Goal: Information Seeking & Learning: Learn about a topic

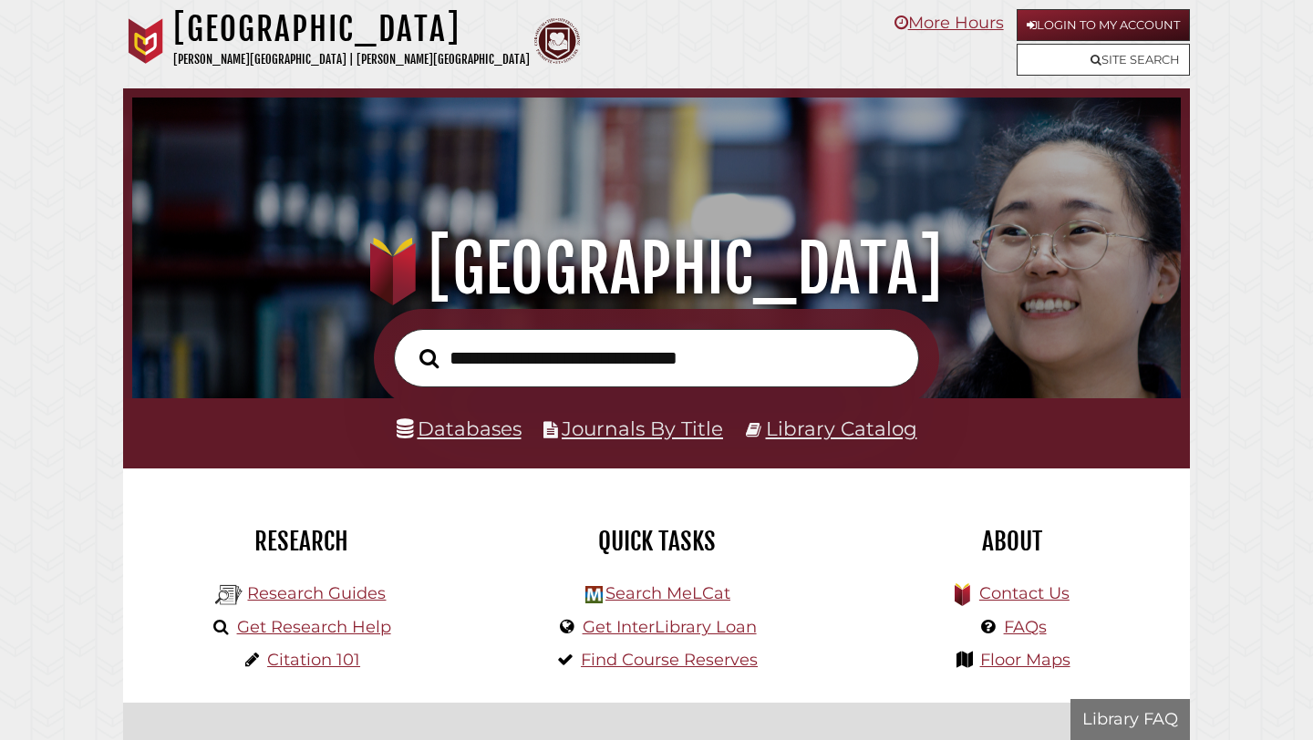
scroll to position [346, 1039]
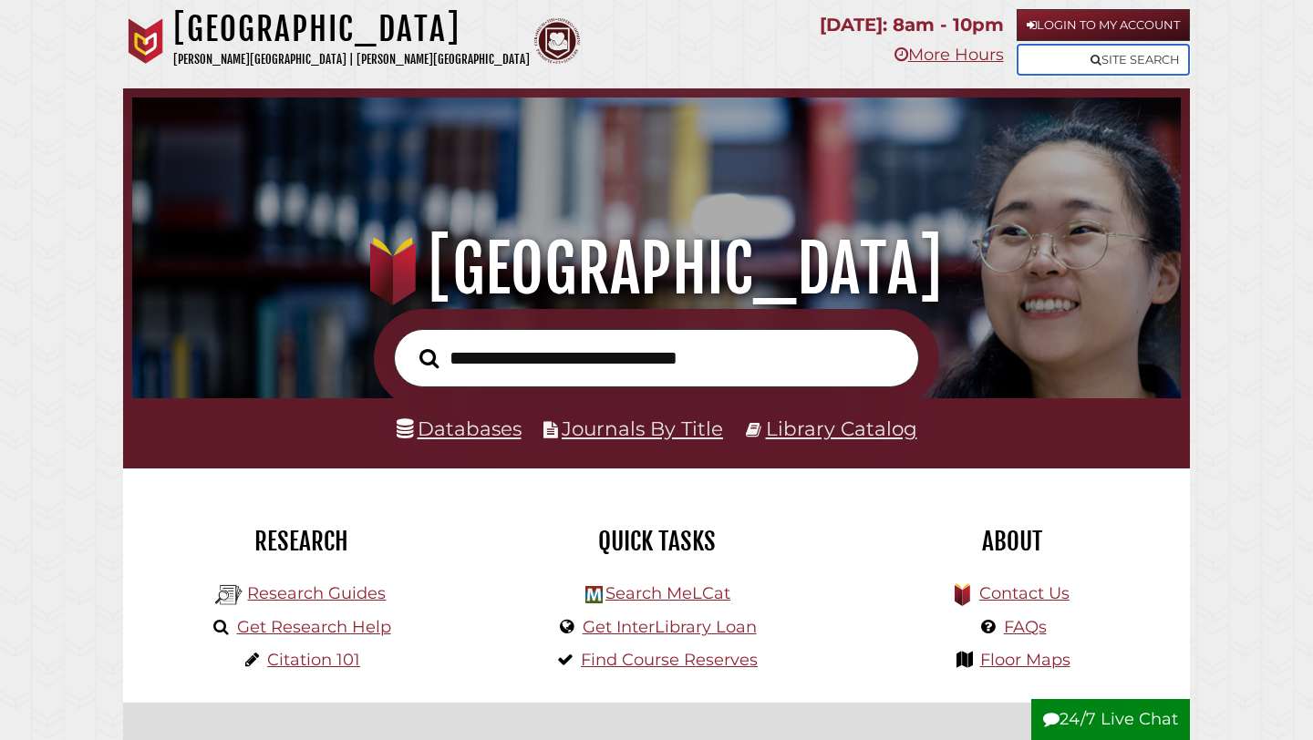
click at [1114, 54] on link "Site Search" at bounding box center [1102, 60] width 173 height 32
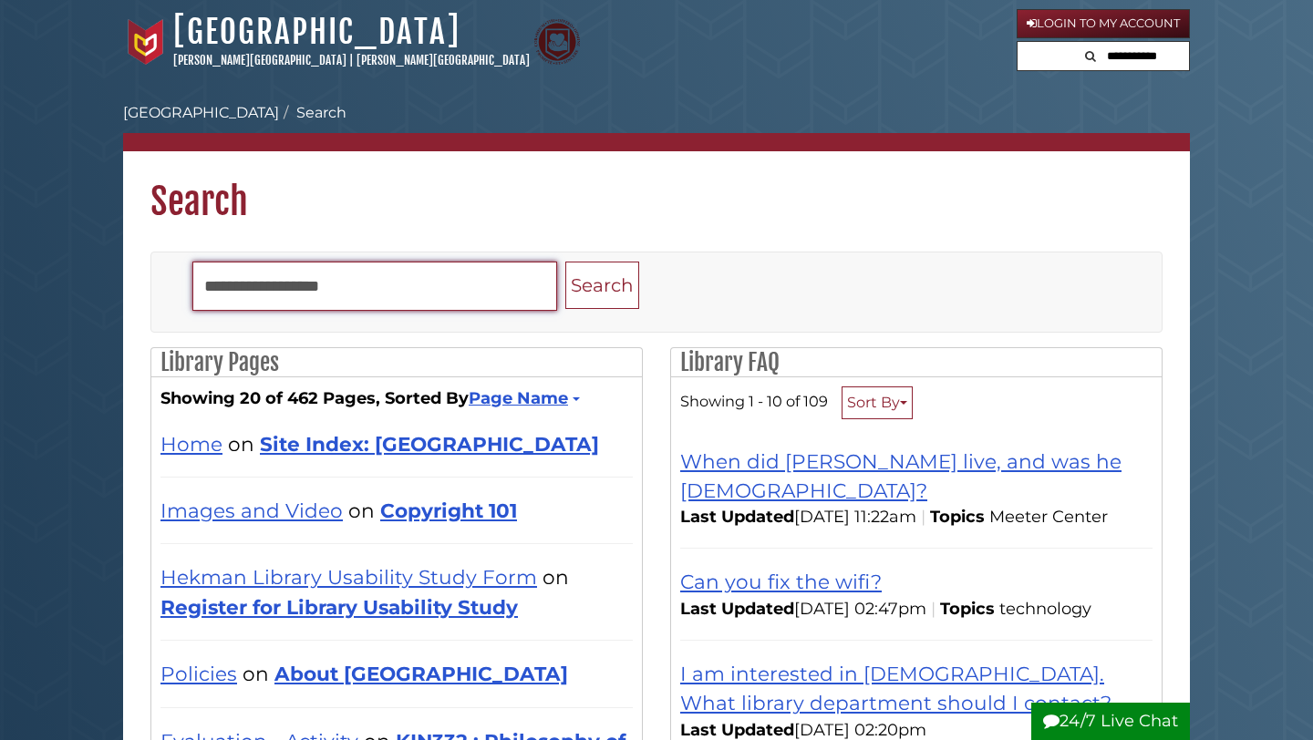
click at [437, 284] on input "Search" at bounding box center [374, 286] width 365 height 49
type input "******"
click at [565, 262] on button "Search" at bounding box center [602, 286] width 74 height 48
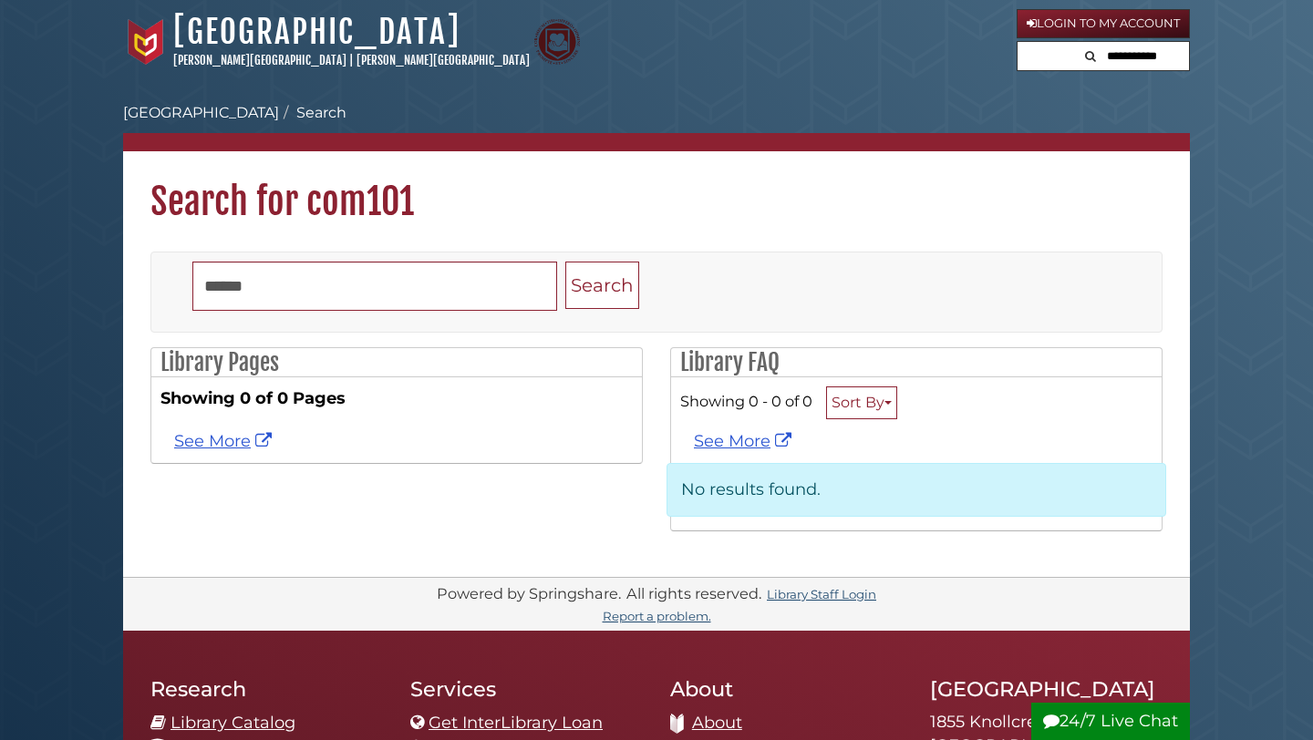
click at [182, 121] on li "[GEOGRAPHIC_DATA]" at bounding box center [201, 113] width 156 height 22
click at [182, 119] on link "[GEOGRAPHIC_DATA]" at bounding box center [201, 112] width 156 height 17
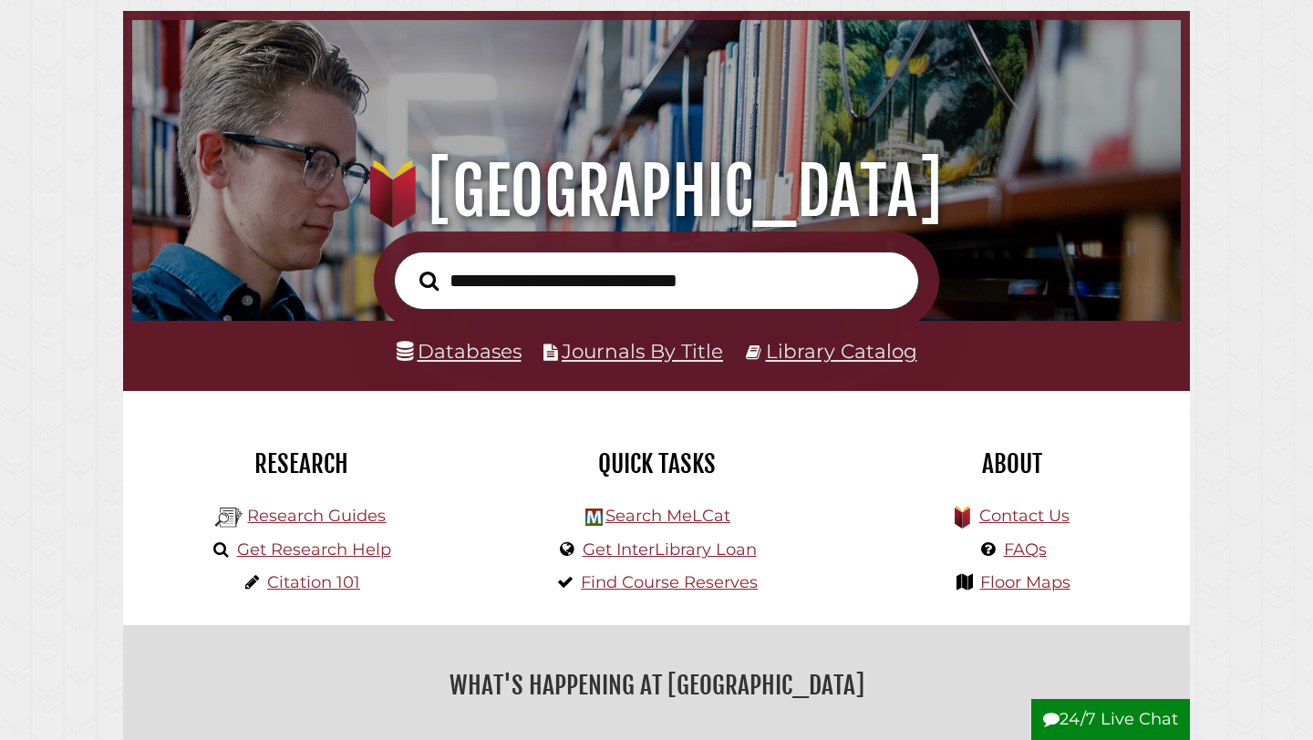
scroll to position [119, 0]
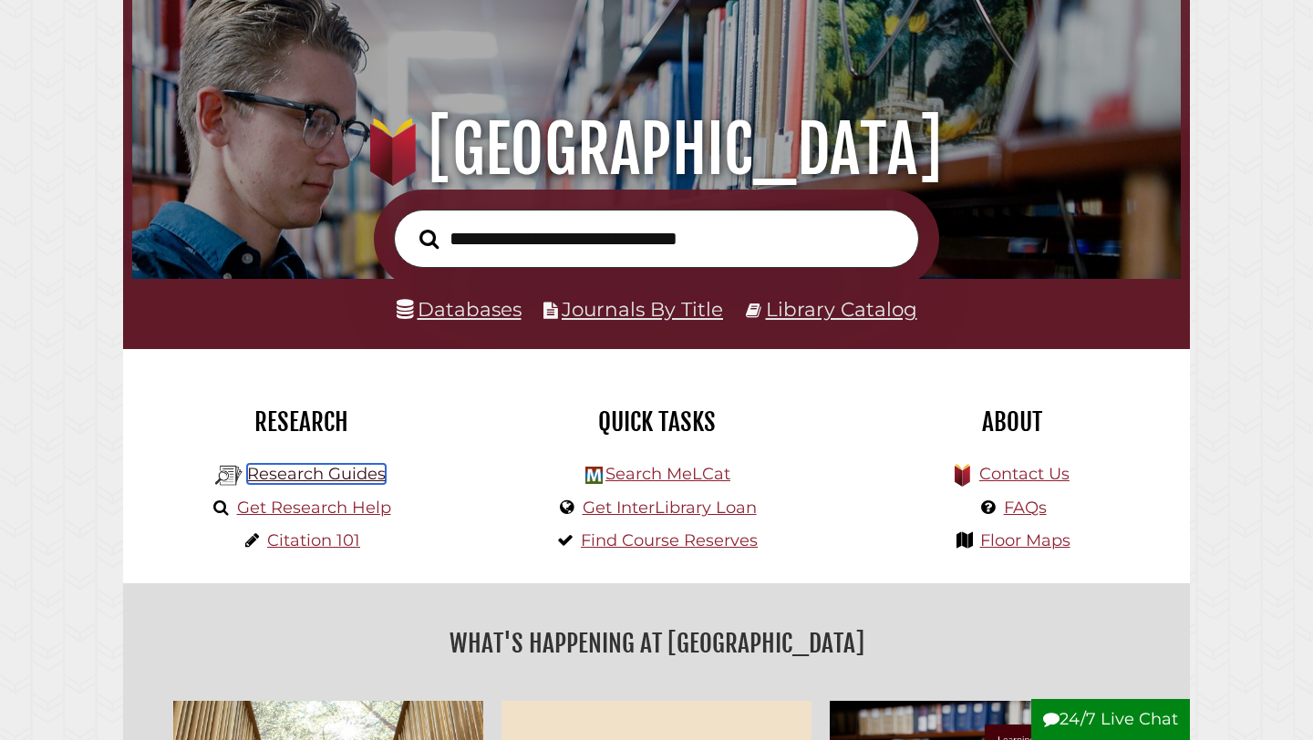
click at [364, 475] on link "Research Guides" at bounding box center [316, 474] width 139 height 20
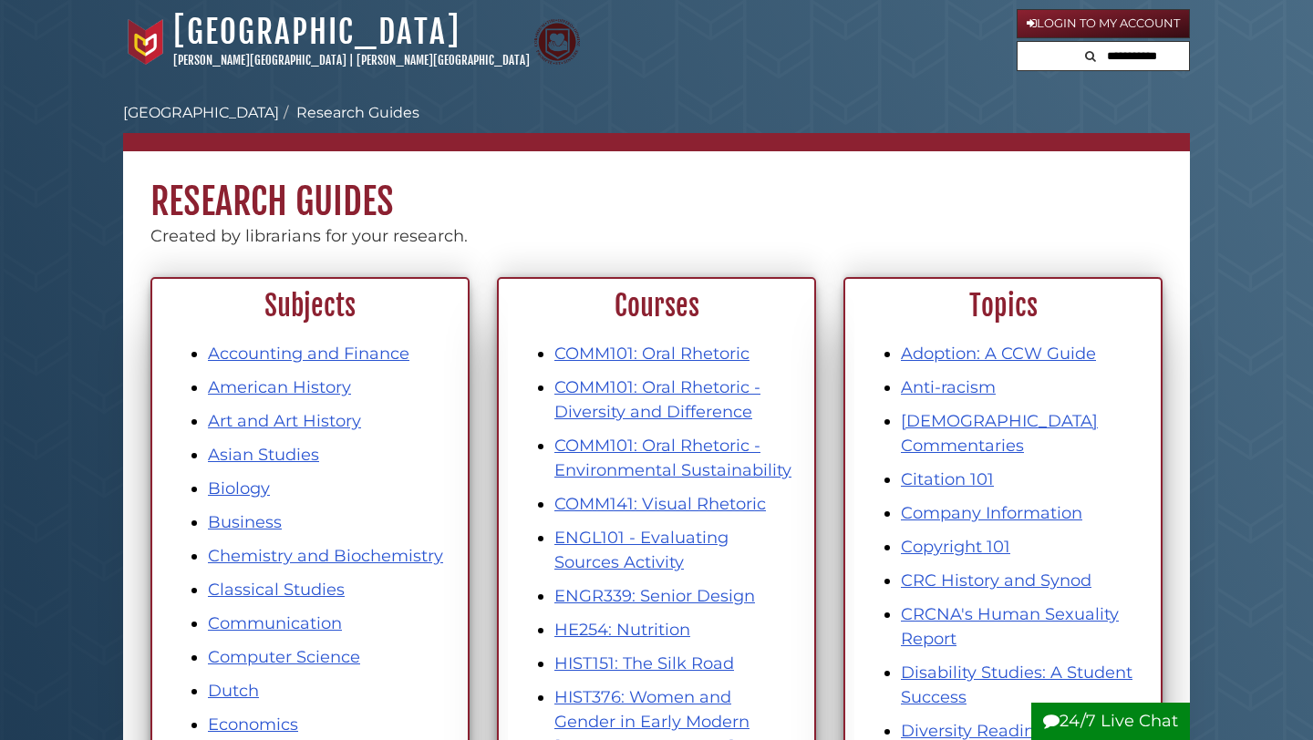
scroll to position [15, 0]
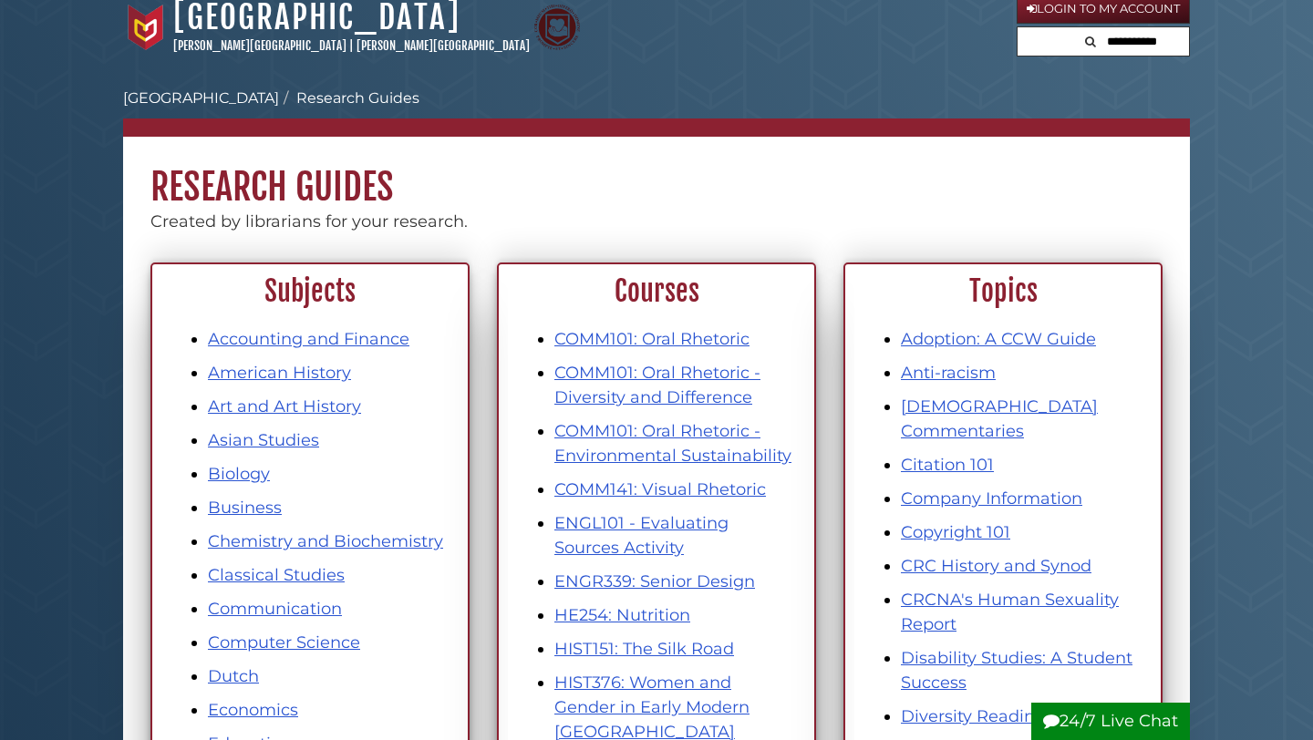
click at [587, 387] on li "COMM101: Oral Rhetoric - Diversity and Difference" at bounding box center [674, 385] width 241 height 49
click at [599, 397] on link "COMM101: Oral Rhetoric - Diversity and Difference" at bounding box center [657, 385] width 206 height 45
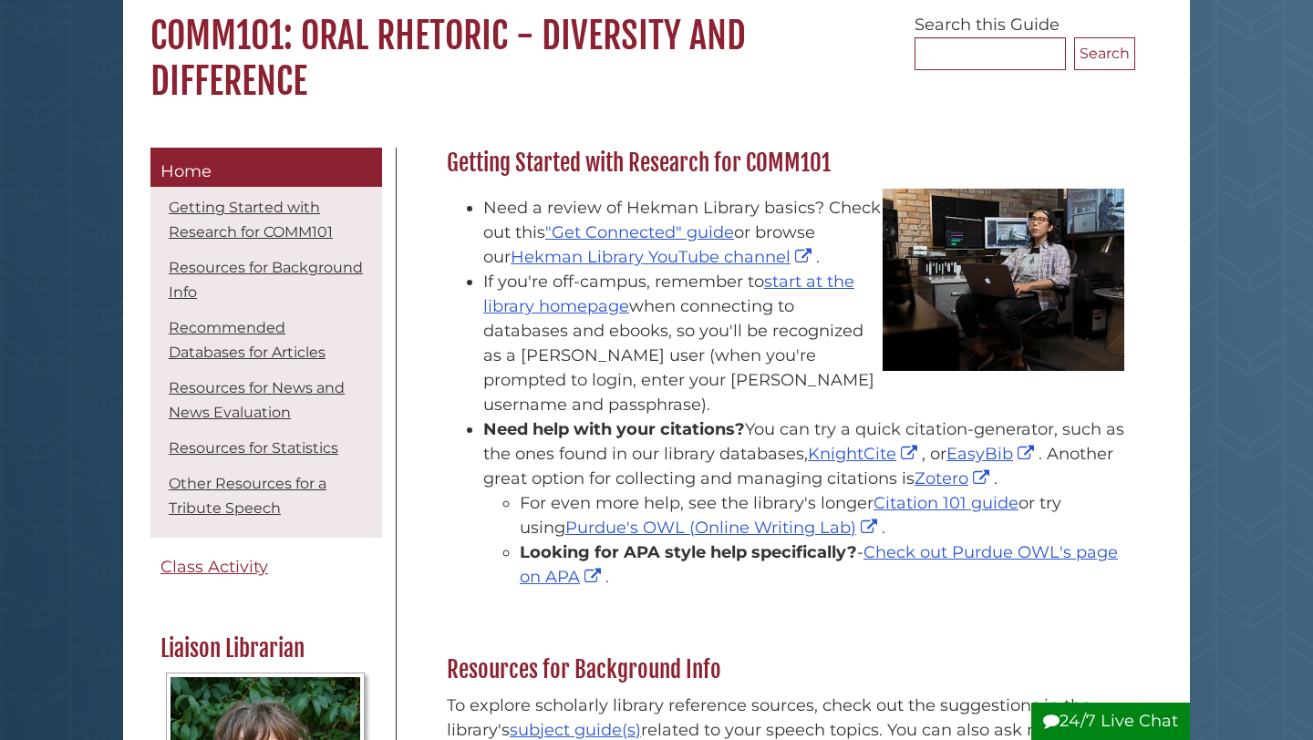
scroll to position [173, 0]
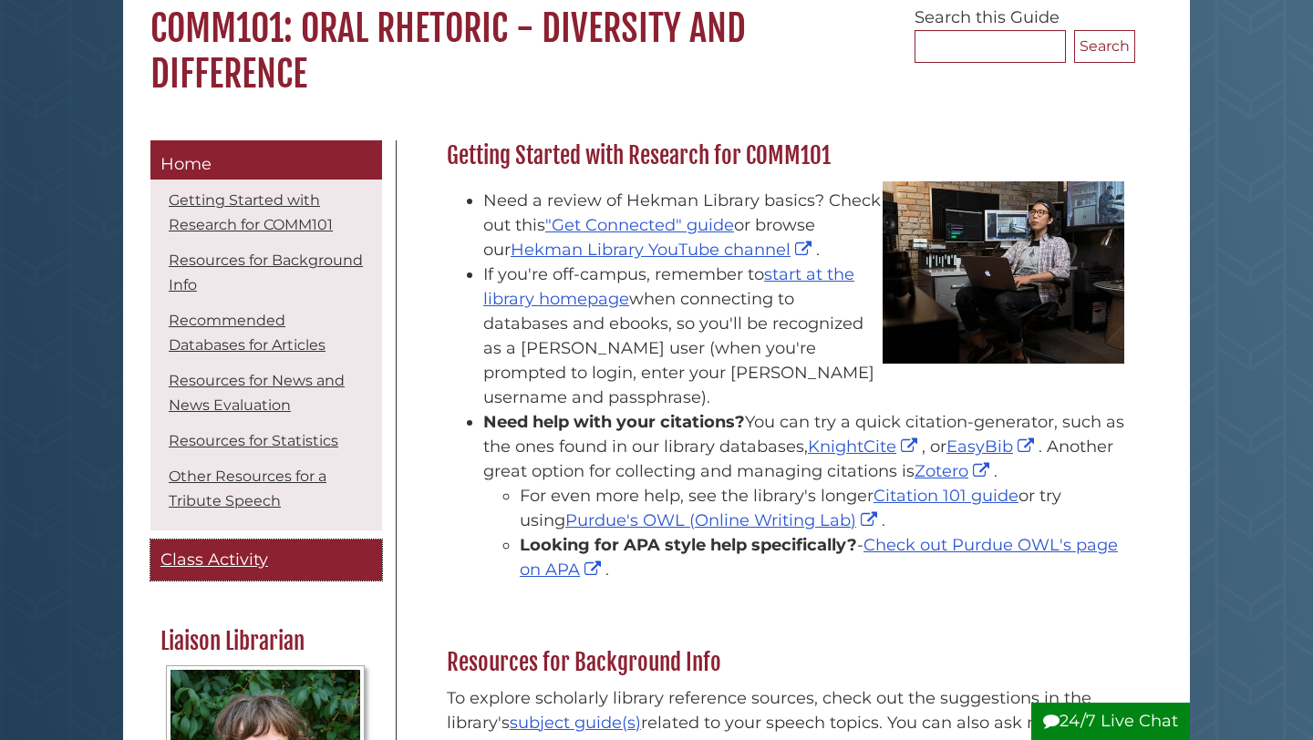
click at [224, 564] on span "Class Activity" at bounding box center [214, 560] width 108 height 20
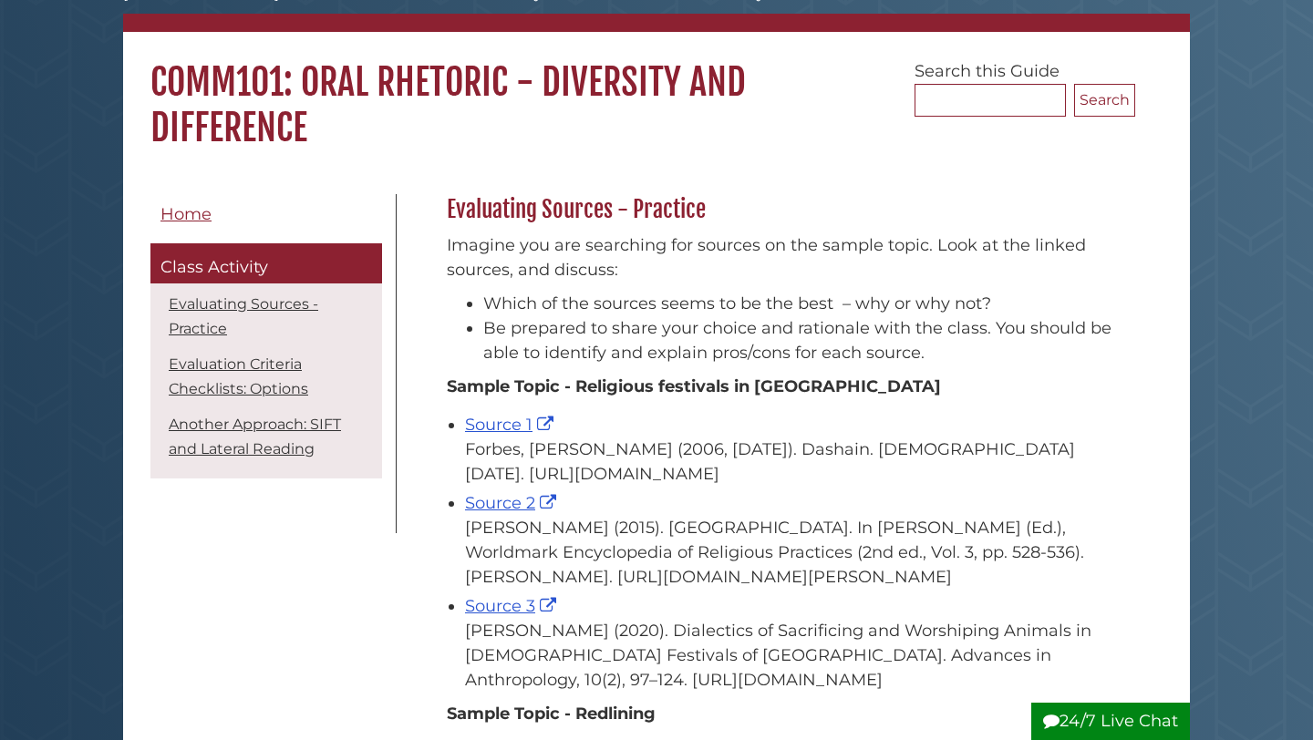
scroll to position [131, 0]
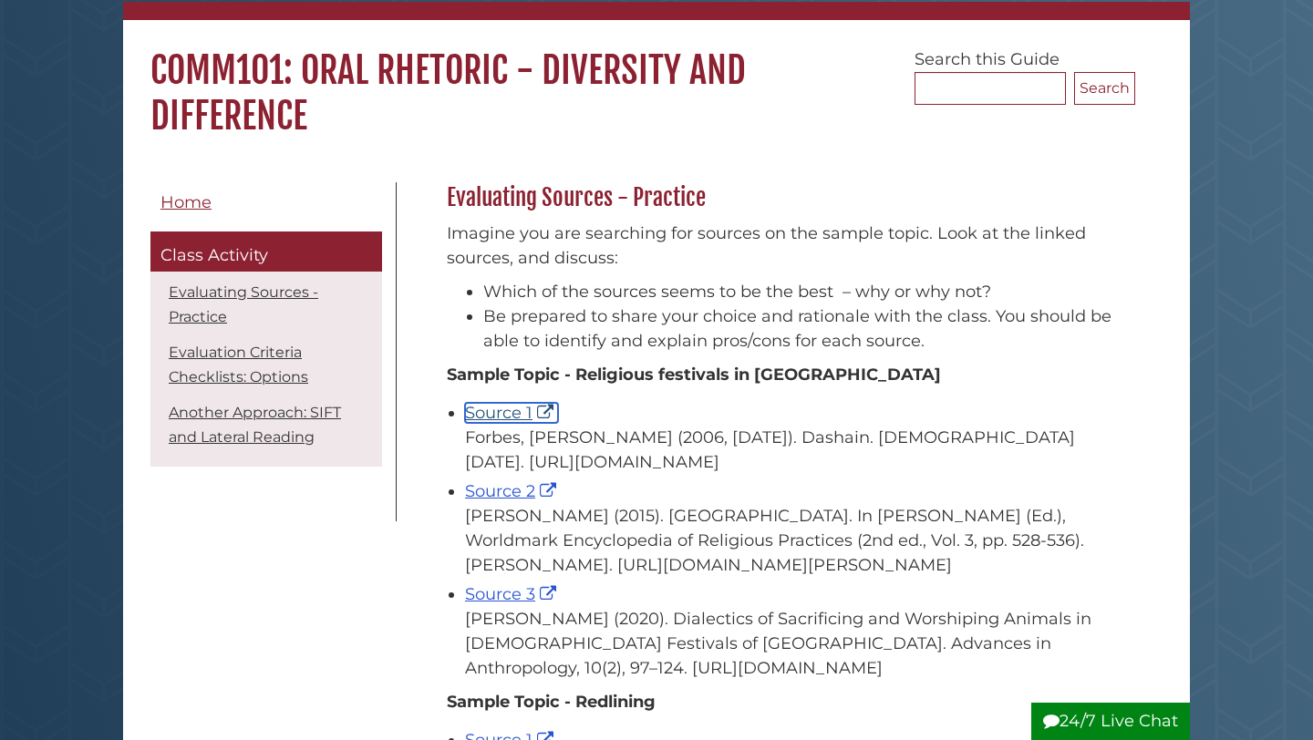
click at [502, 410] on link "Source 1" at bounding box center [511, 413] width 93 height 20
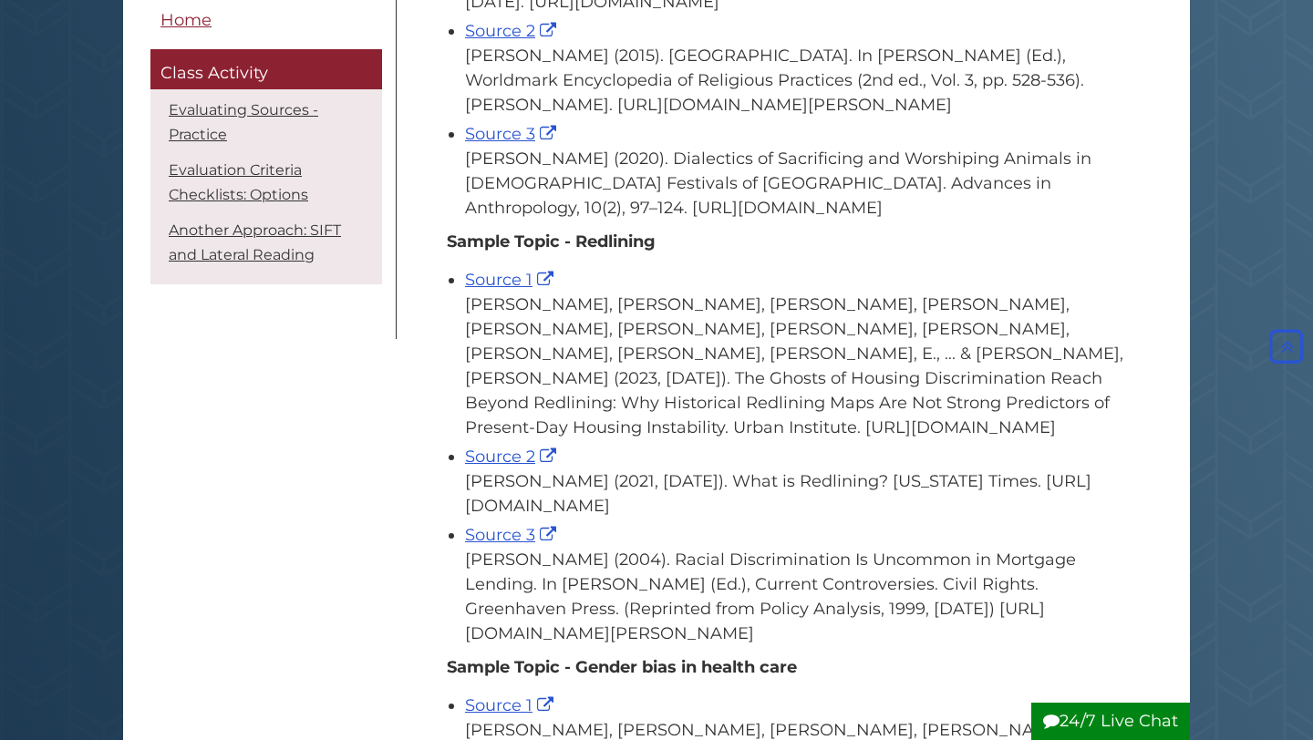
scroll to position [593, 0]
click at [506, 288] on link "Source 1" at bounding box center [511, 278] width 93 height 20
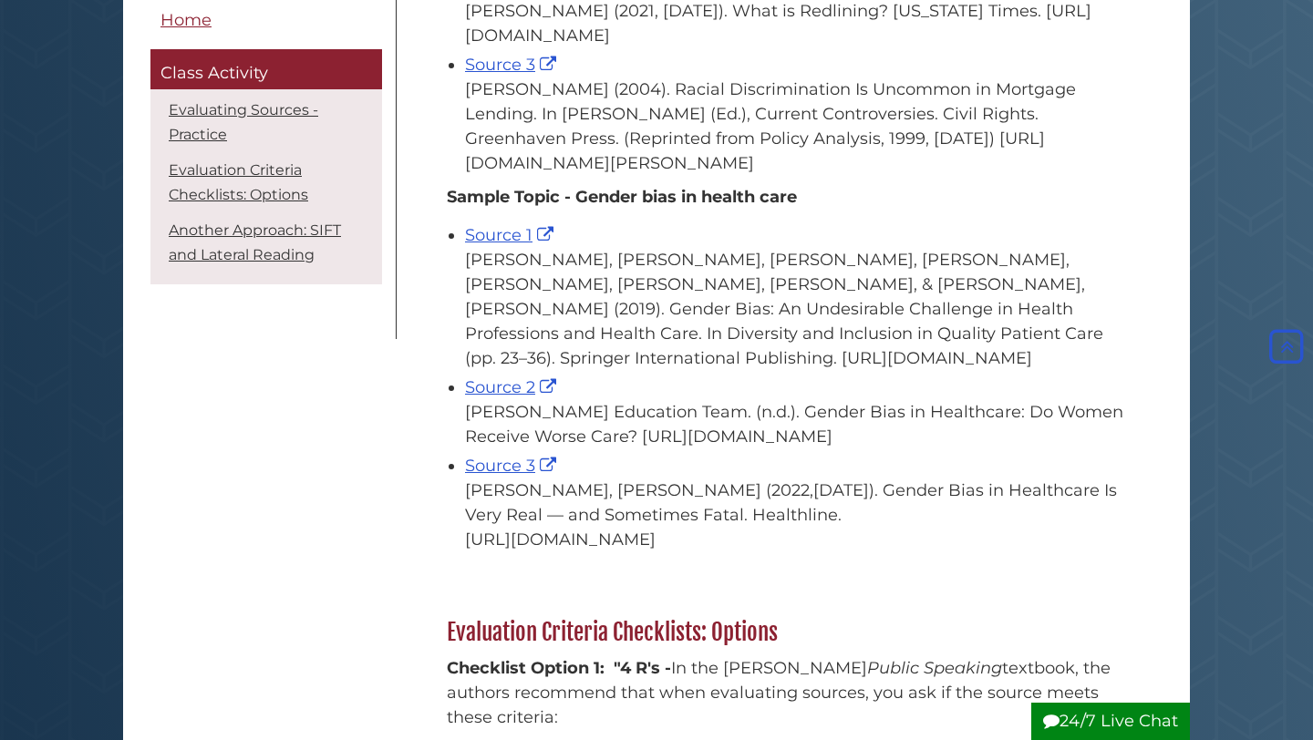
scroll to position [1064, 0]
click at [499, 243] on link "Source 1" at bounding box center [511, 233] width 93 height 20
click at [500, 396] on link "Source 2" at bounding box center [513, 386] width 96 height 20
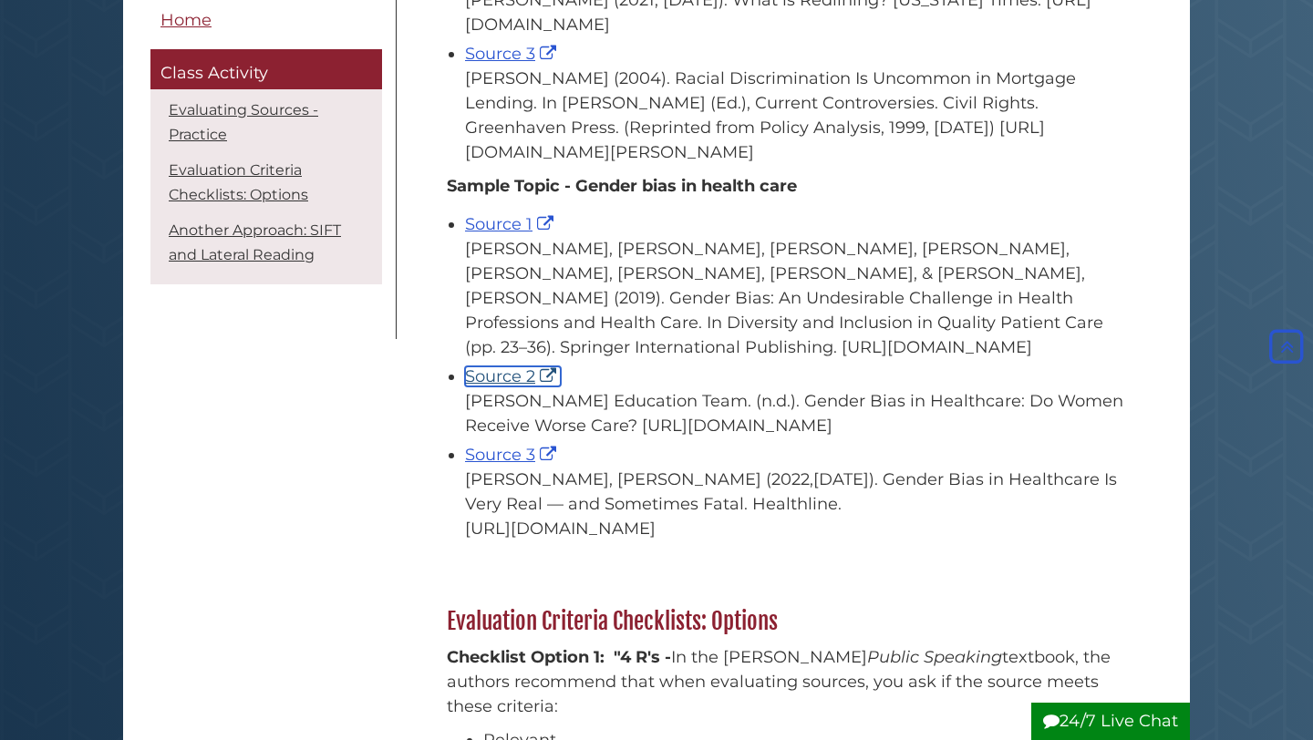
scroll to position [1071, 0]
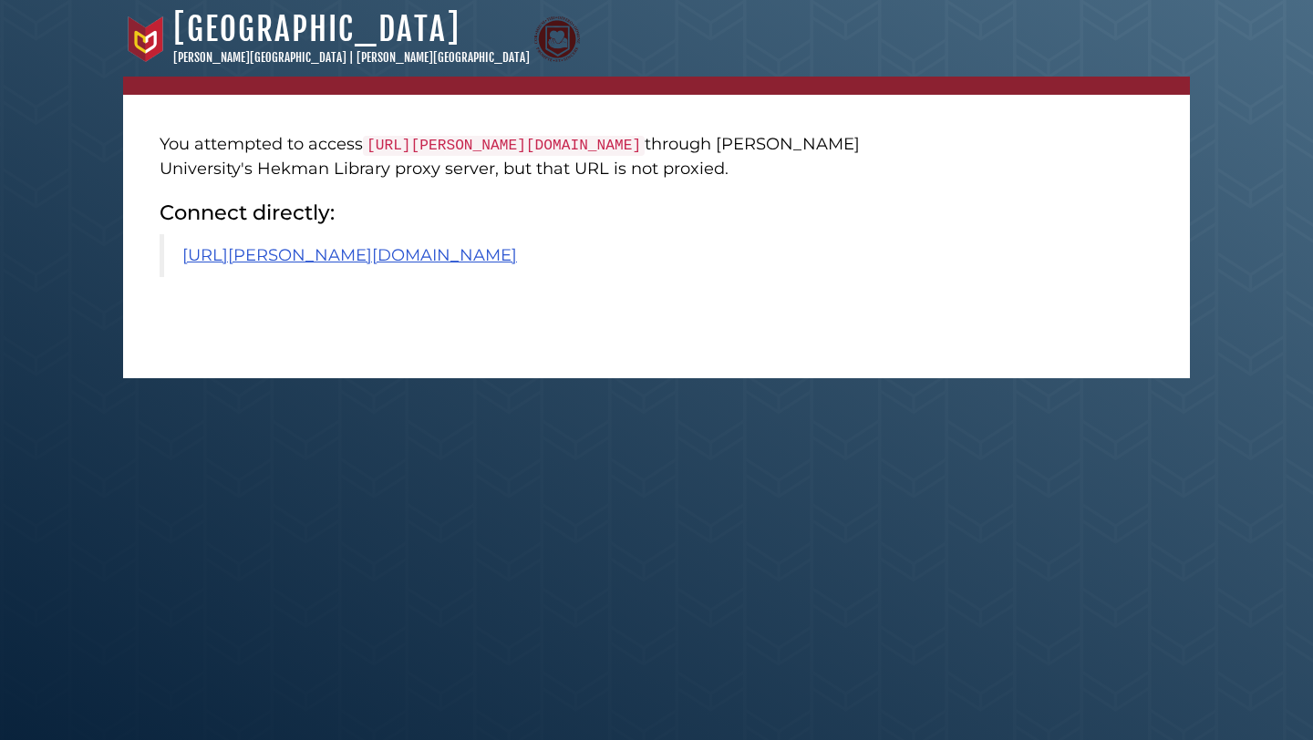
click at [470, 277] on blockquote "https://calvin.primo.exlibrisgroup.com/permalink/01CALVIN_INST/1p09kqq/cdi_spri…" at bounding box center [527, 255] width 734 height 43
click at [469, 265] on link "https://calvin.primo.exlibrisgroup.com/permalink/01CALVIN_INST/1p09kqq/cdi_spri…" at bounding box center [349, 255] width 335 height 20
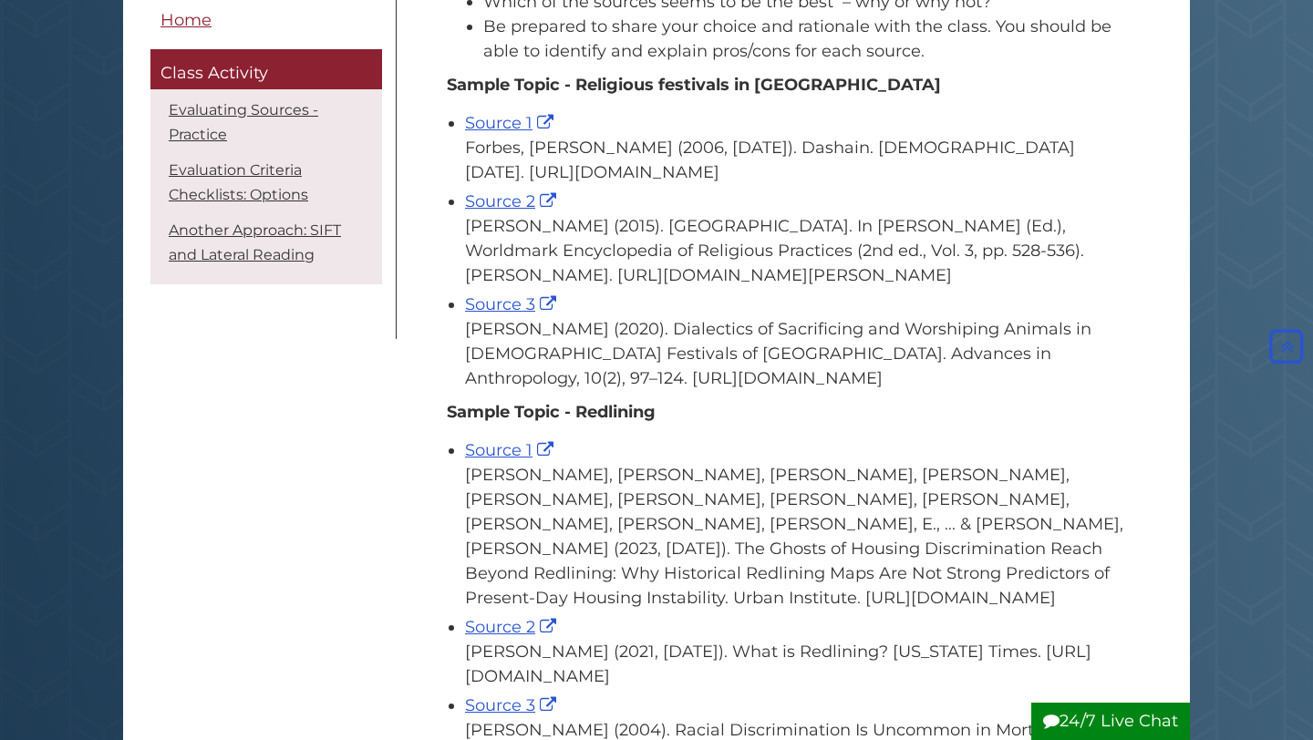
scroll to position [401, 0]
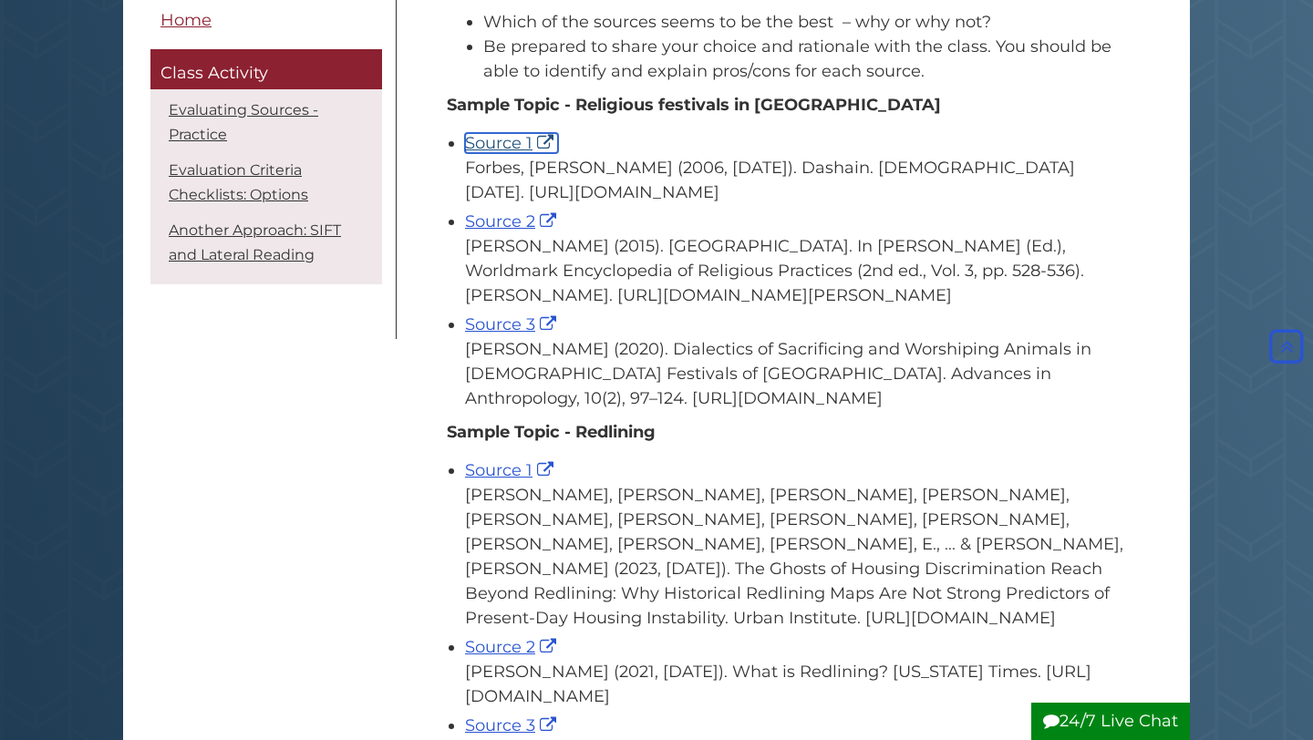
click at [493, 149] on link "Source 1" at bounding box center [511, 143] width 93 height 20
click at [510, 232] on link "Source 2" at bounding box center [513, 221] width 96 height 20
click at [513, 335] on link "Source 3" at bounding box center [513, 324] width 96 height 20
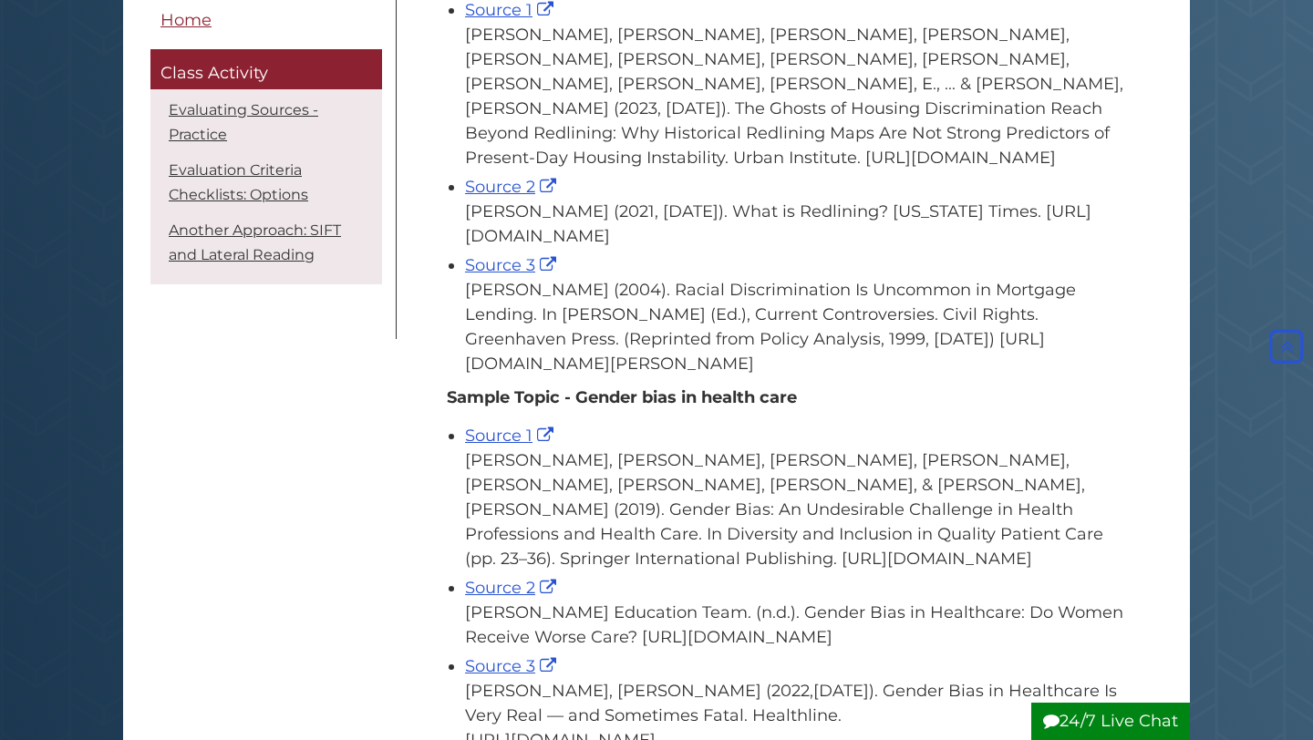
scroll to position [862, 0]
click at [507, 196] on link "Source 2" at bounding box center [513, 186] width 96 height 20
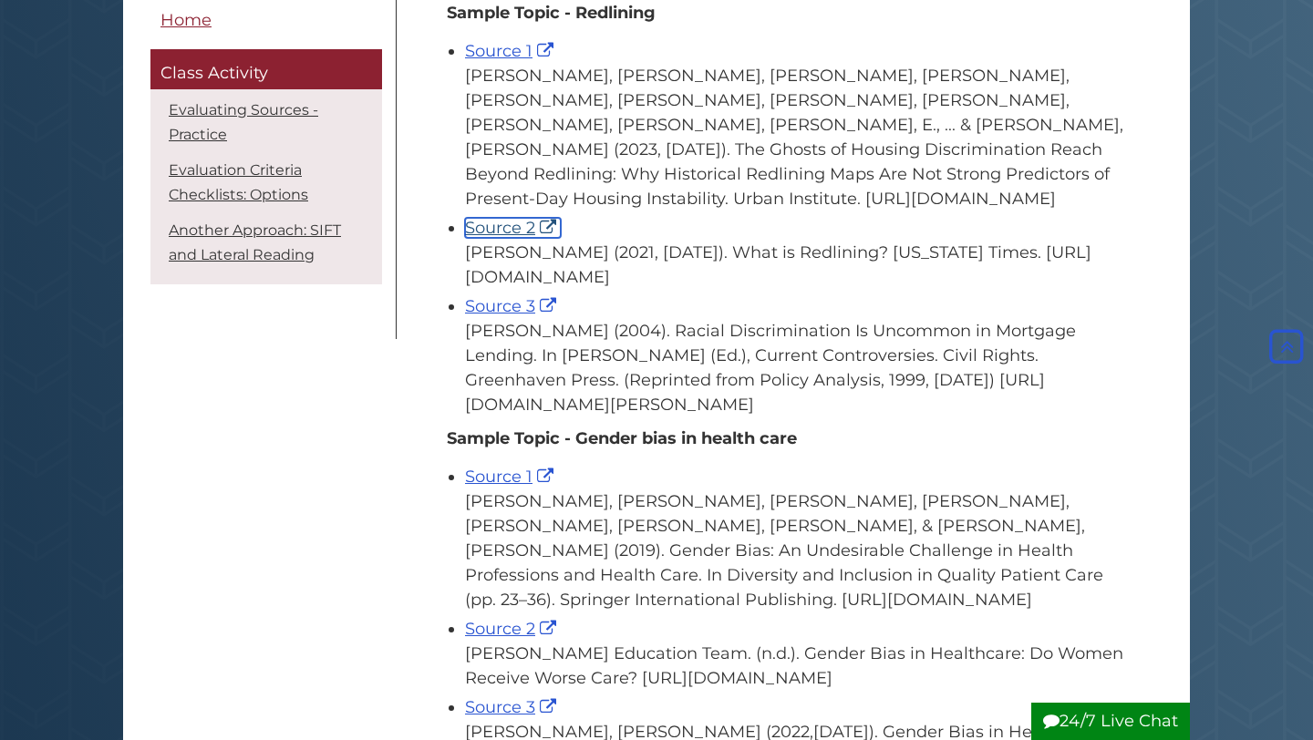
scroll to position [776, 0]
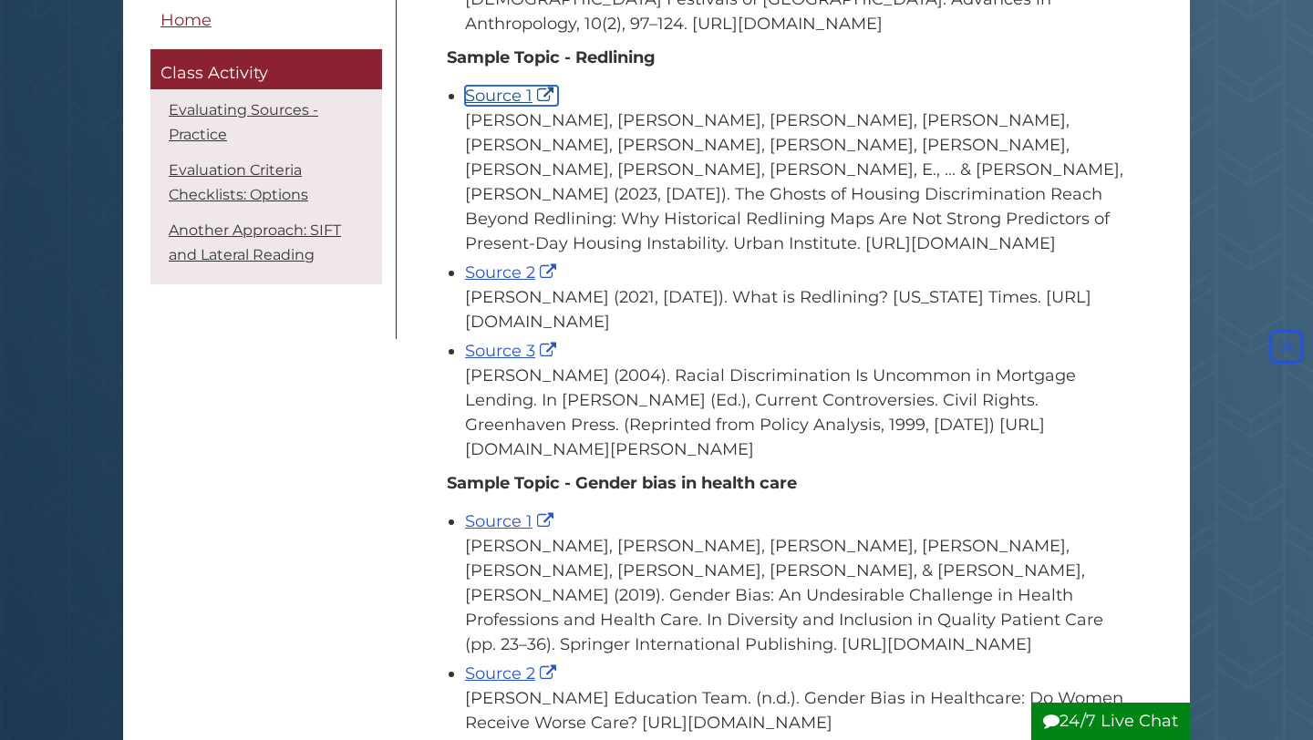
click at [508, 106] on link "Source 1" at bounding box center [511, 96] width 93 height 20
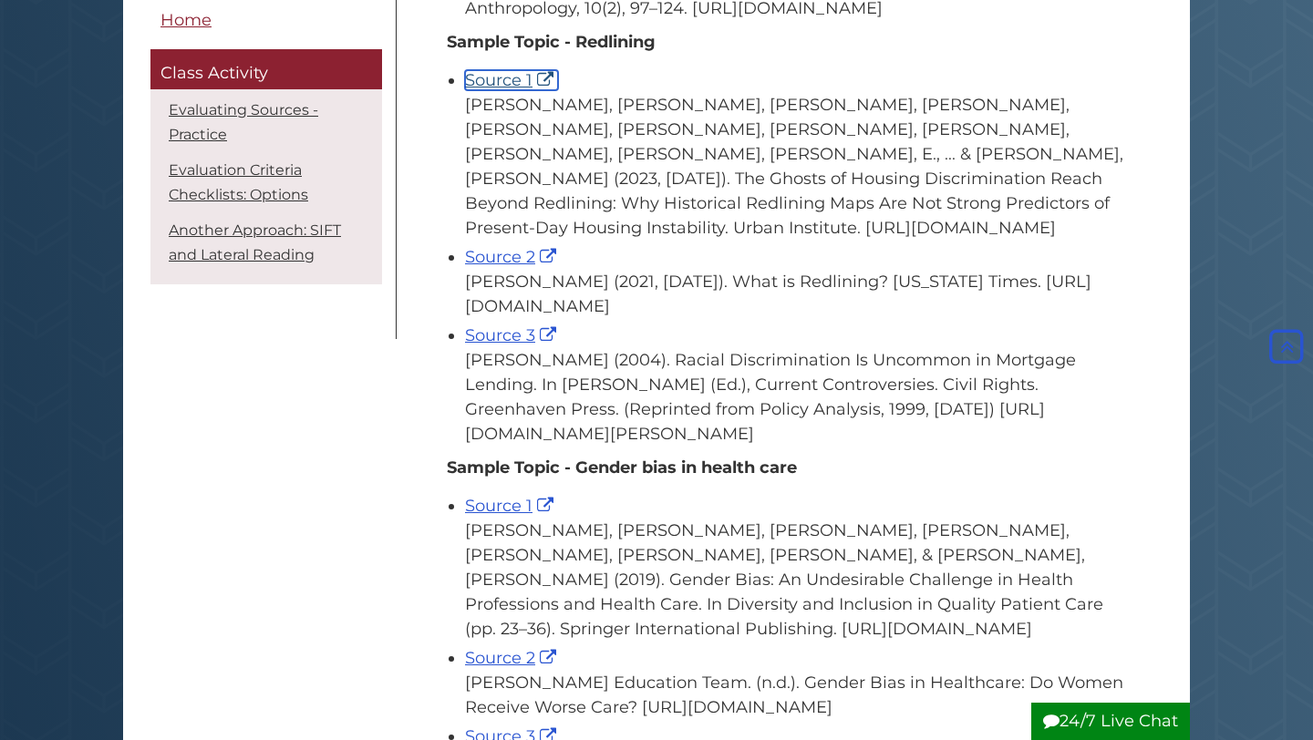
scroll to position [795, 0]
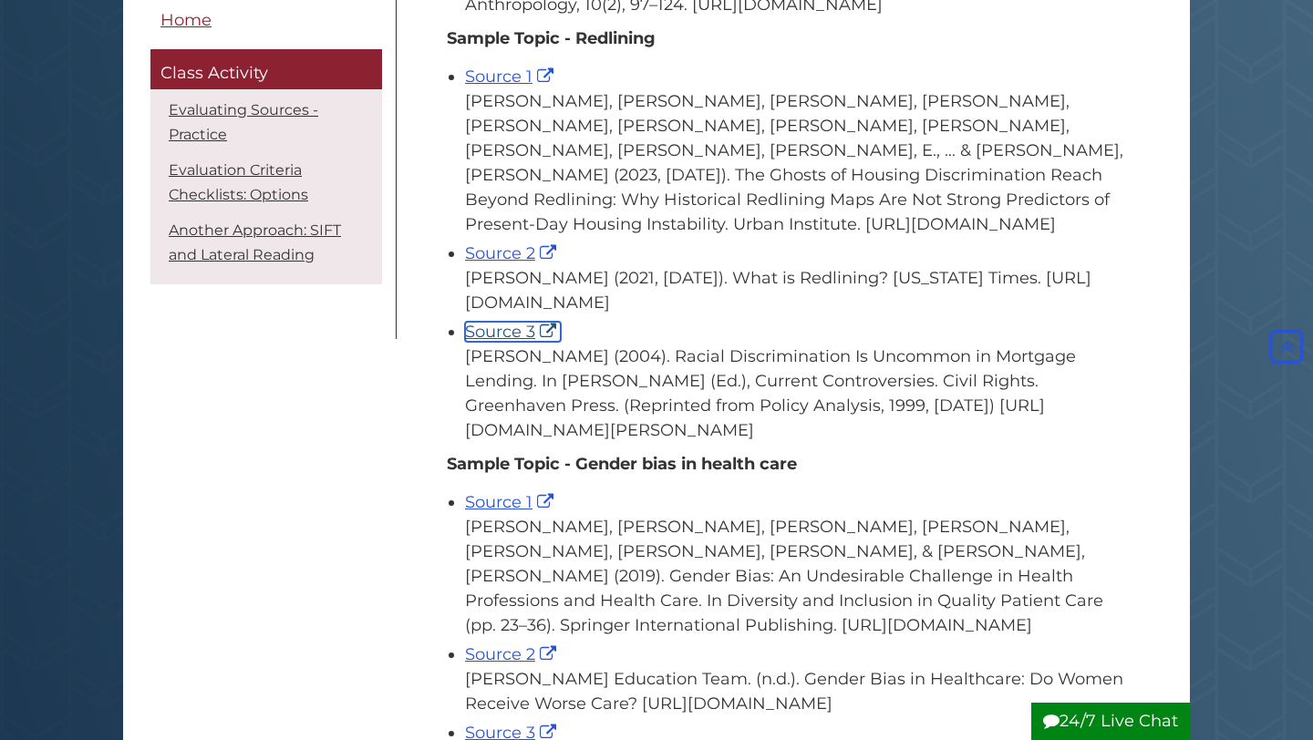
click at [515, 342] on link "Source 3" at bounding box center [513, 332] width 96 height 20
drag, startPoint x: 628, startPoint y: 299, endPoint x: 570, endPoint y: 302, distance: 58.4
click at [570, 301] on div "Jackson, C. (2021, August 17). What is Redlining? New York Times. https://www.n…" at bounding box center [795, 290] width 661 height 49
click at [570, 302] on div "Jackson, C. (2021, August 17). What is Redlining? New York Times. https://www.n…" at bounding box center [795, 290] width 661 height 49
drag, startPoint x: 581, startPoint y: 386, endPoint x: 627, endPoint y: 386, distance: 46.5
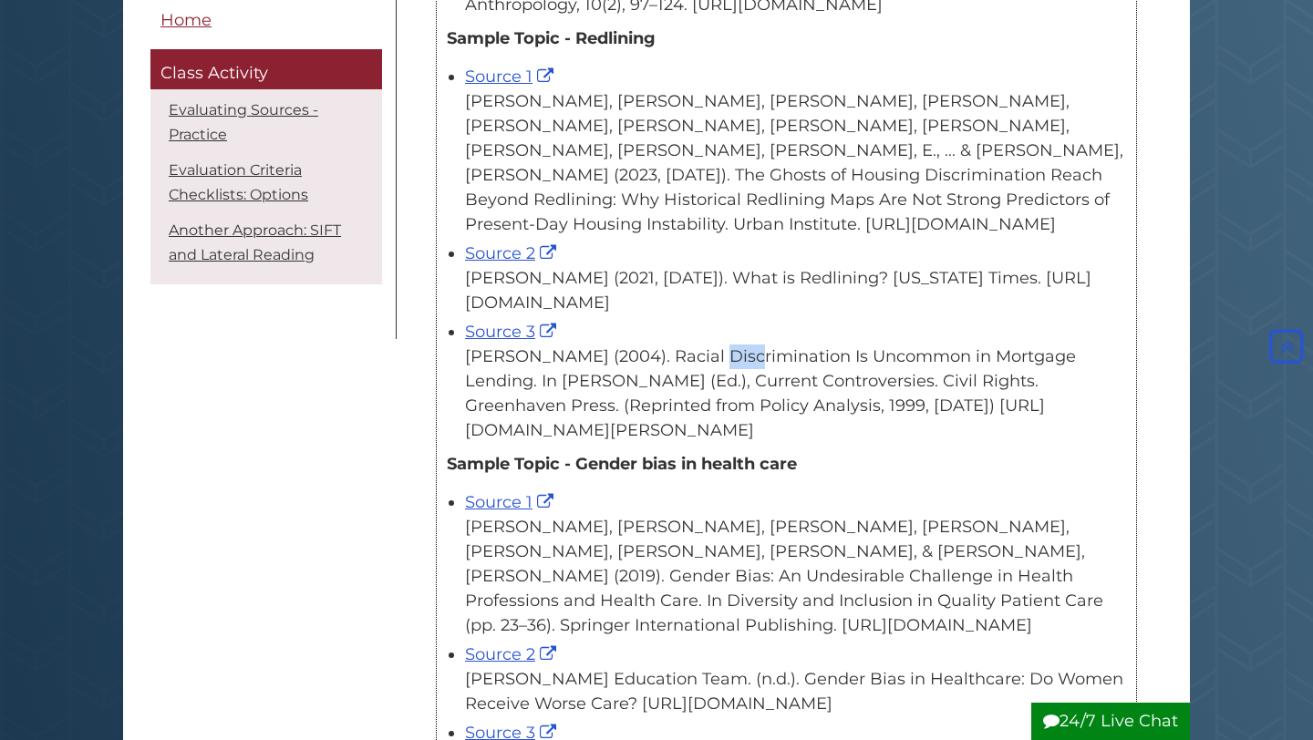
click at [627, 386] on div "Benston, G. J. (2004). Racial Discrimination Is Uncommon in Mortgage Lending. I…" at bounding box center [795, 394] width 661 height 98
drag, startPoint x: 627, startPoint y: 386, endPoint x: 581, endPoint y: 384, distance: 46.5
click at [581, 384] on div "Benston, G. J. (2004). Racial Discrimination Is Uncommon in Mortgage Lending. I…" at bounding box center [795, 394] width 661 height 98
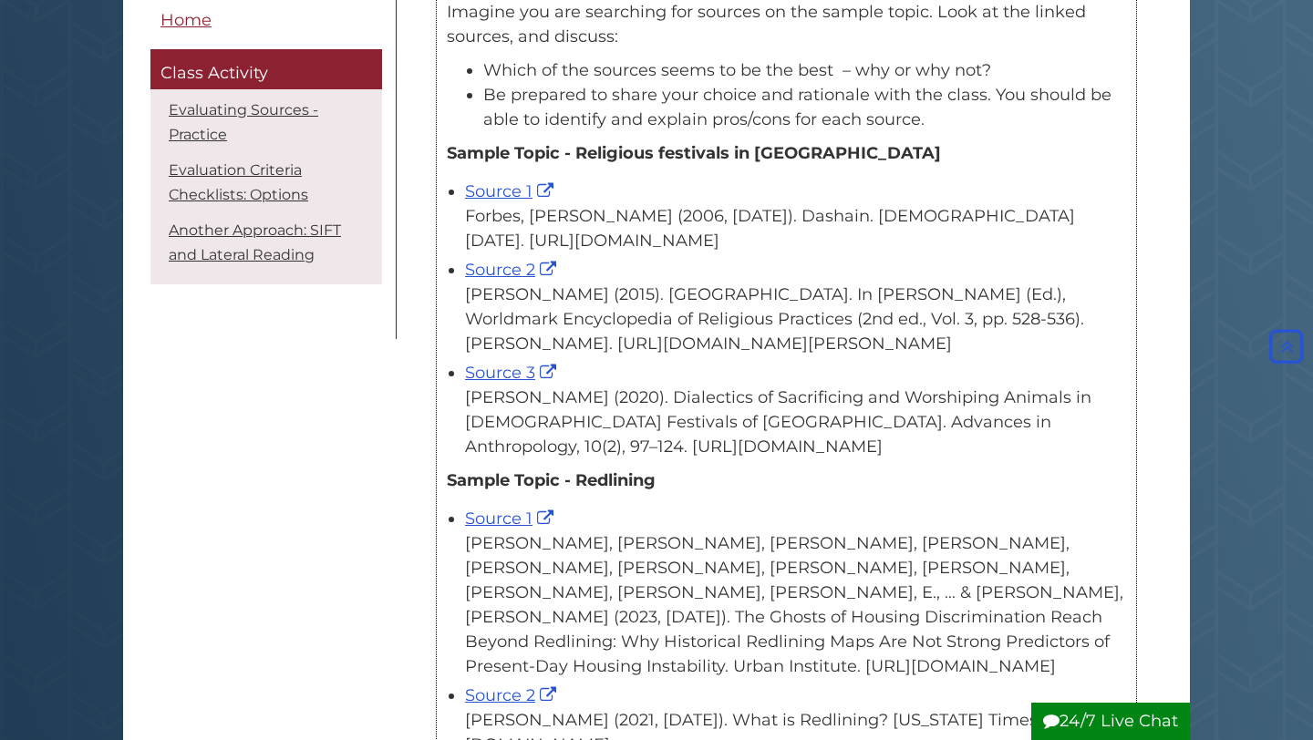
scroll to position [355, 0]
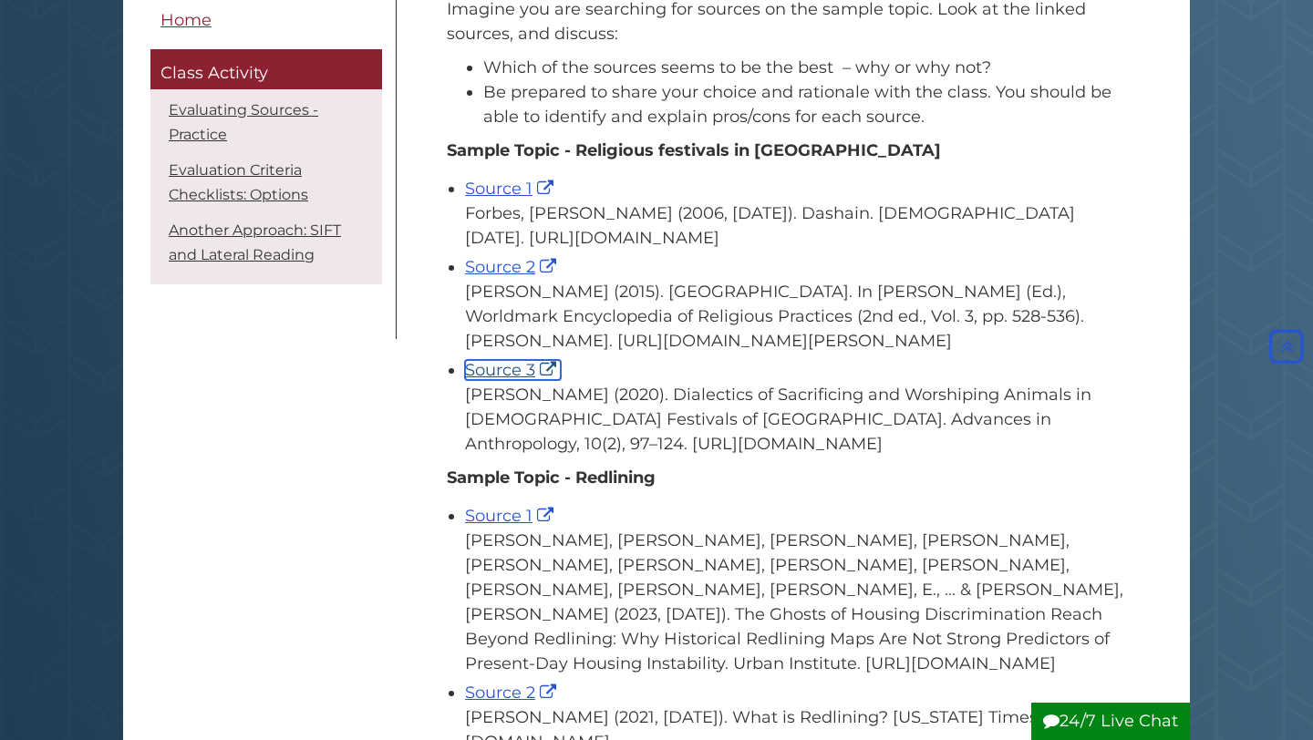
click at [503, 380] on link "Source 3" at bounding box center [513, 370] width 96 height 20
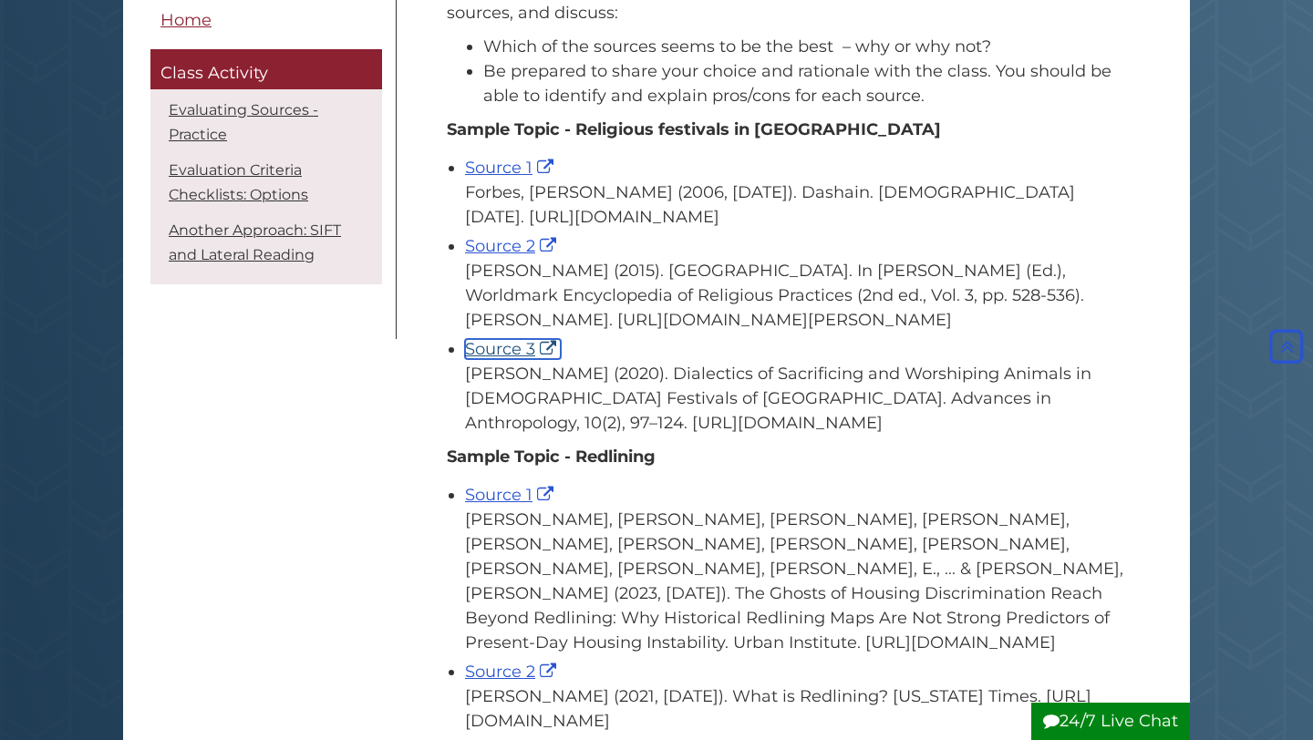
scroll to position [378, 0]
drag, startPoint x: 570, startPoint y: 189, endPoint x: 588, endPoint y: 189, distance: 18.2
click at [588, 189] on div "Forbes, W. (2006, April 1). Dashain. Hinduism Today. https://www.hinduismtoday.…" at bounding box center [795, 203] width 661 height 49
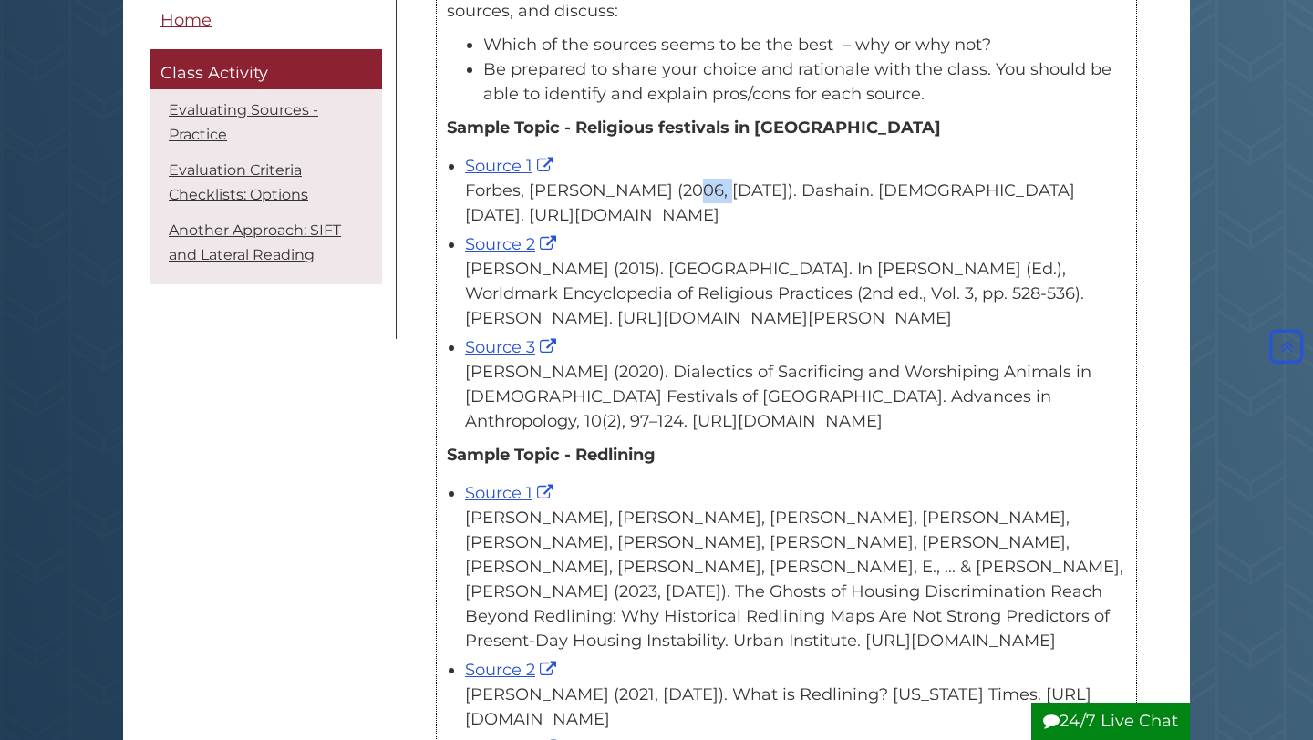
click at [575, 189] on div "Forbes, W. (2006, April 1). Dashain. Hinduism Today. https://www.hinduismtoday.…" at bounding box center [795, 203] width 661 height 49
click at [597, 191] on div "Forbes, W. (2006, April 1). Dashain. Hinduism Today. https://www.hinduismtoday.…" at bounding box center [795, 203] width 661 height 49
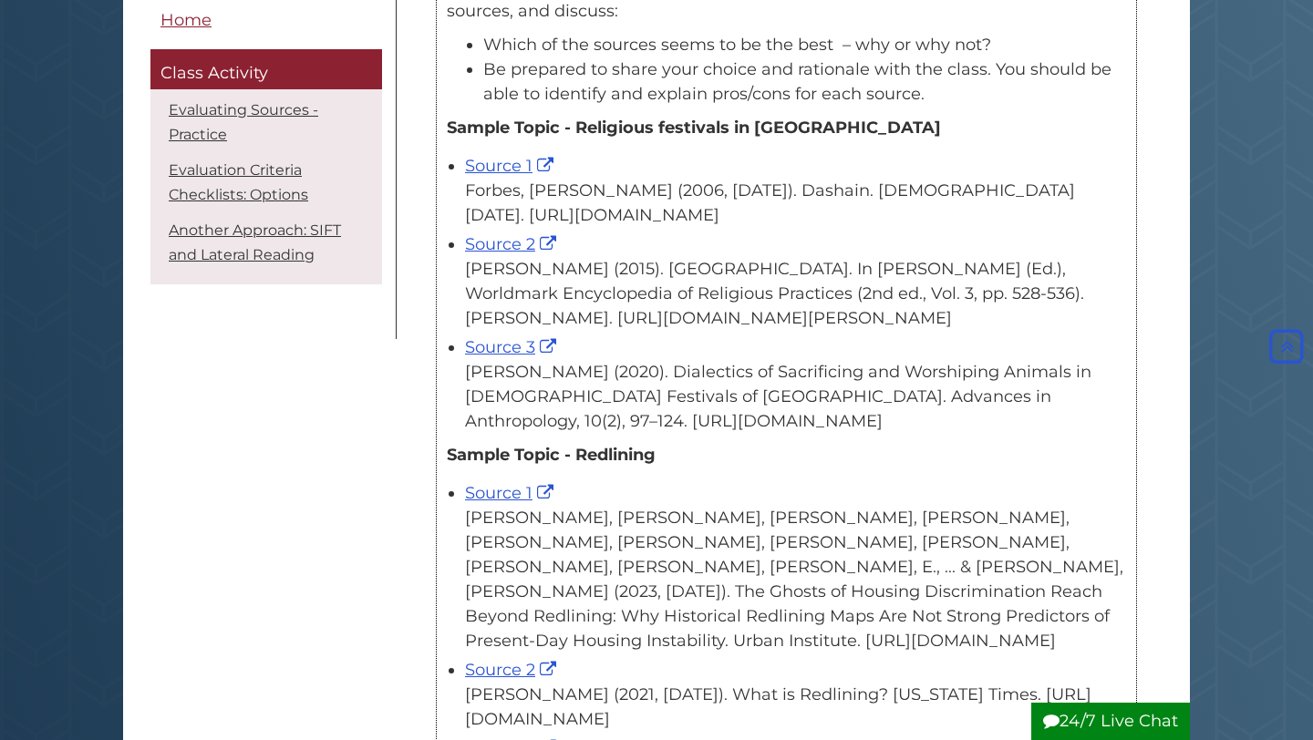
click at [564, 191] on div "Forbes, W. (2006, April 1). Dashain. Hinduism Today. https://www.hinduismtoday.…" at bounding box center [795, 203] width 661 height 49
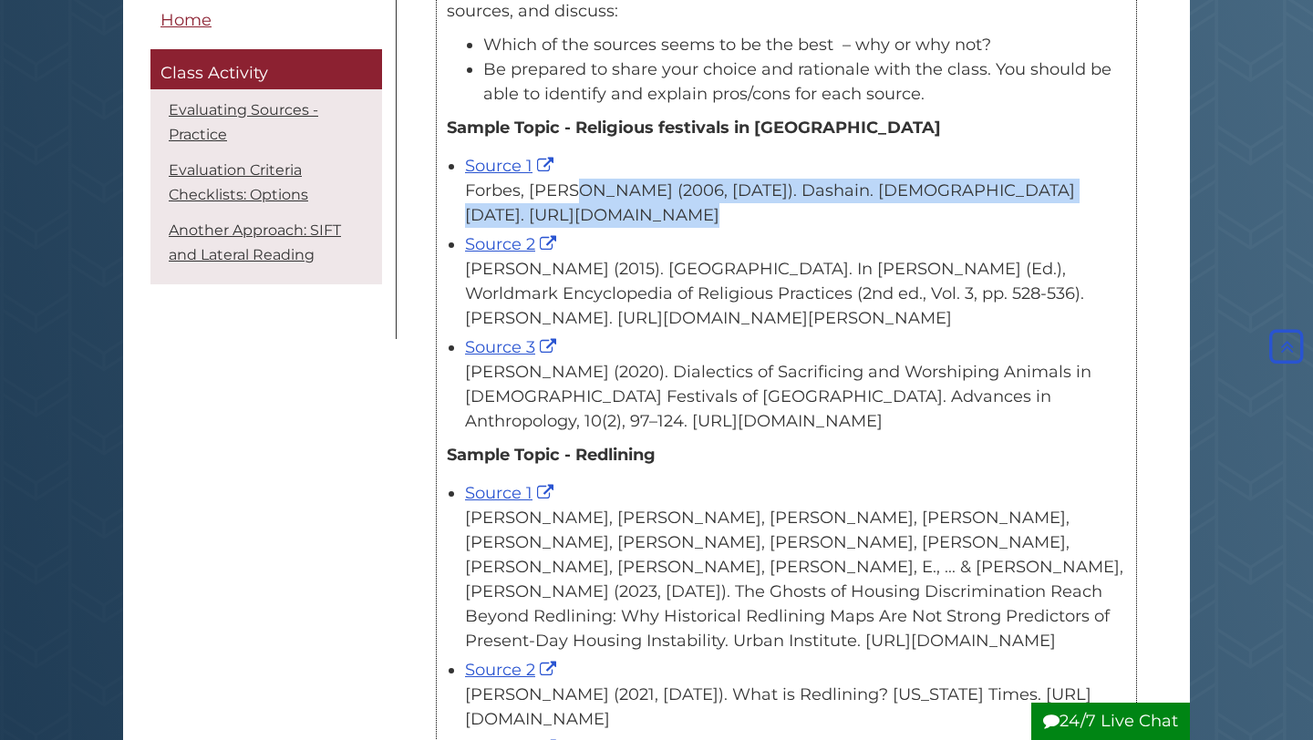
click at [564, 191] on div "Forbes, W. (2006, April 1). Dashain. Hinduism Today. https://www.hinduismtoday.…" at bounding box center [795, 203] width 661 height 49
click at [587, 191] on div "Forbes, W. (2006, April 1). Dashain. Hinduism Today. https://www.hinduismtoday.…" at bounding box center [795, 203] width 661 height 49
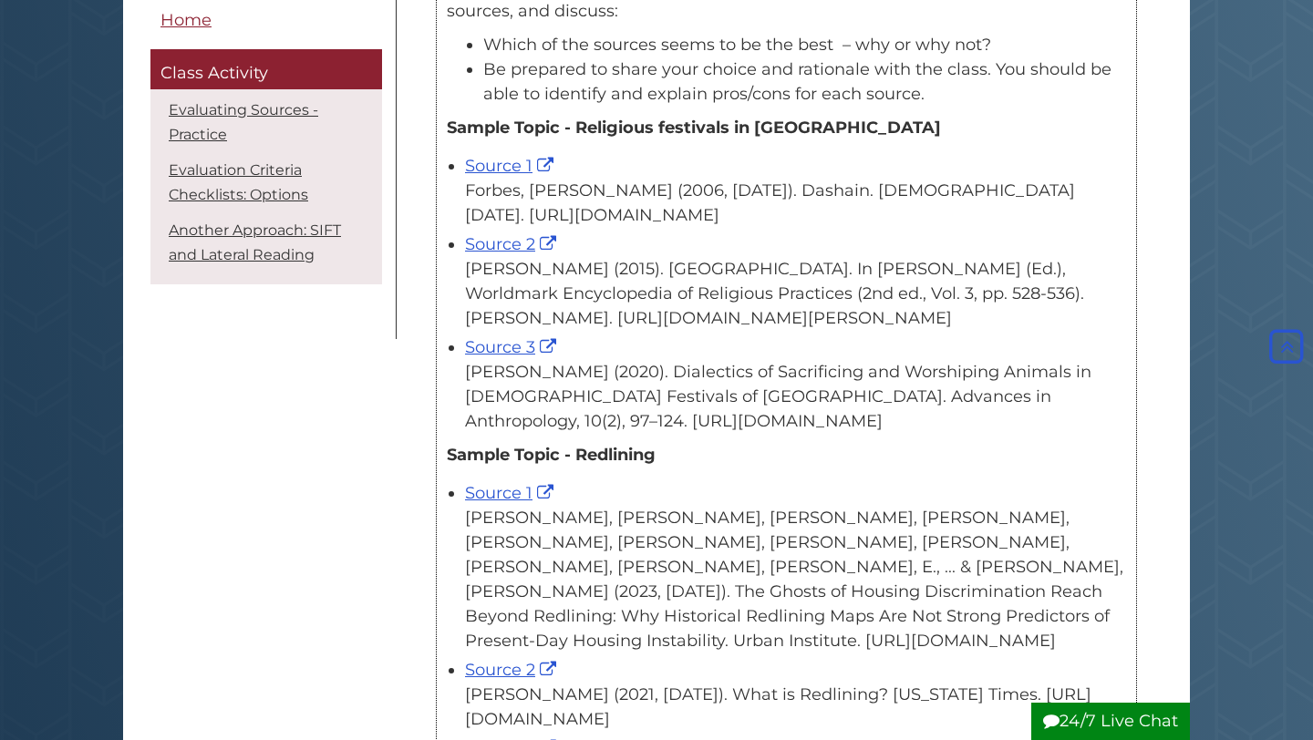
click at [587, 191] on div "Forbes, W. (2006, April 1). Dashain. Hinduism Today. https://www.hinduismtoday.…" at bounding box center [795, 203] width 661 height 49
click at [510, 178] on div "Source 1 Forbes, W. (2006, April 1). Dashain. Hinduism Today. https://www.hindu…" at bounding box center [795, 191] width 661 height 74
click at [508, 165] on link "Source 1" at bounding box center [511, 166] width 93 height 20
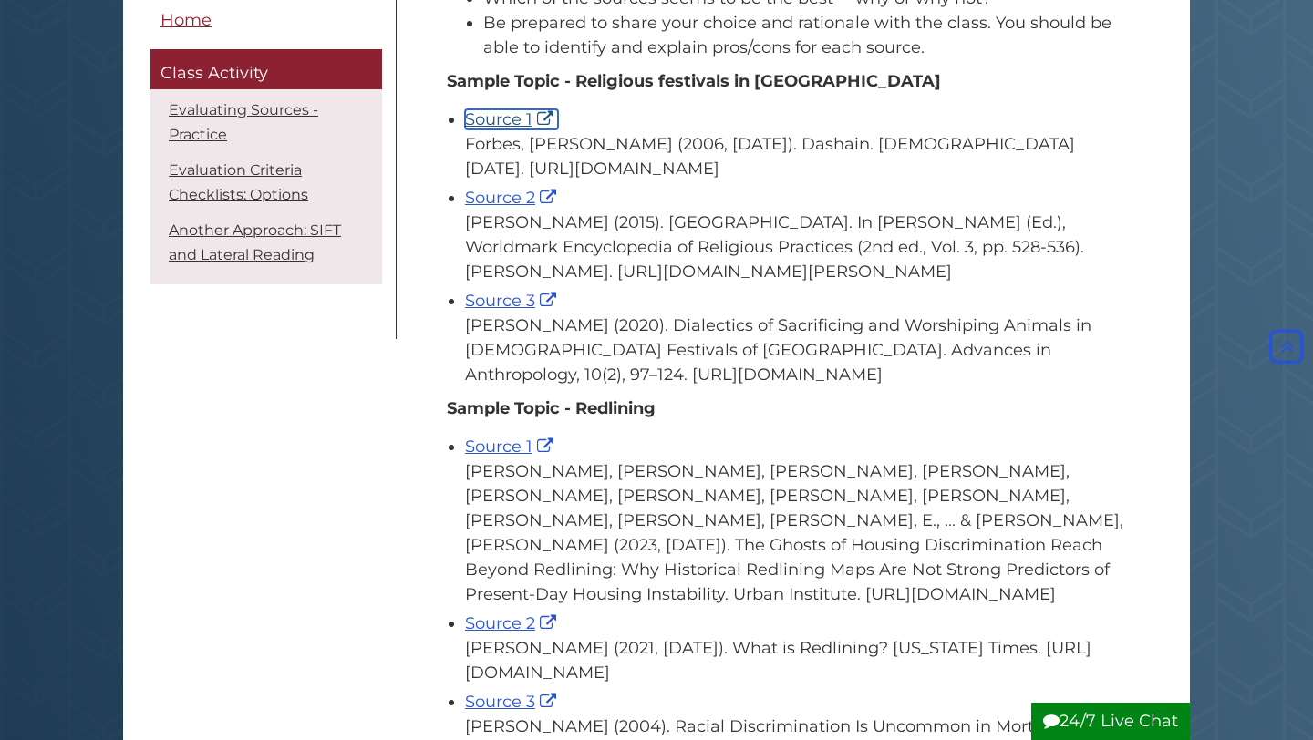
scroll to position [430, 0]
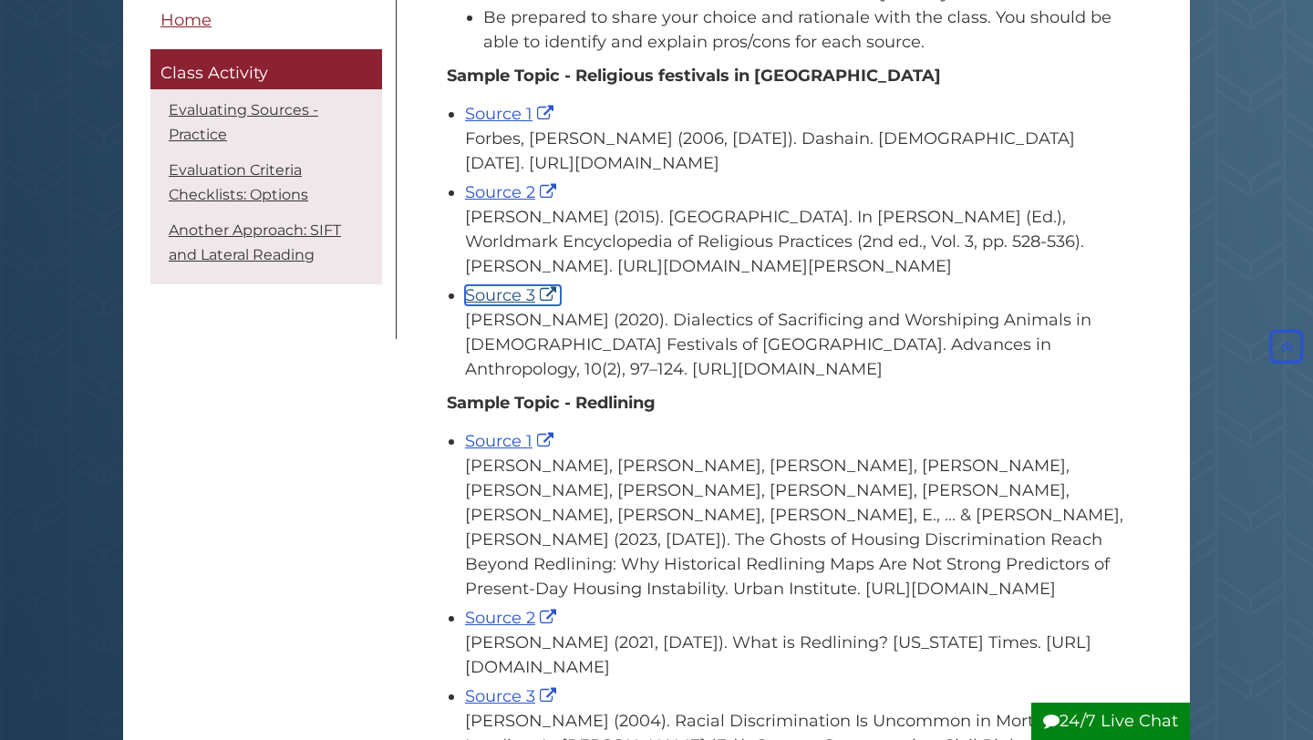
click at [510, 305] on link "Source 3" at bounding box center [513, 295] width 96 height 20
click at [515, 202] on link "Source 2" at bounding box center [513, 192] width 96 height 20
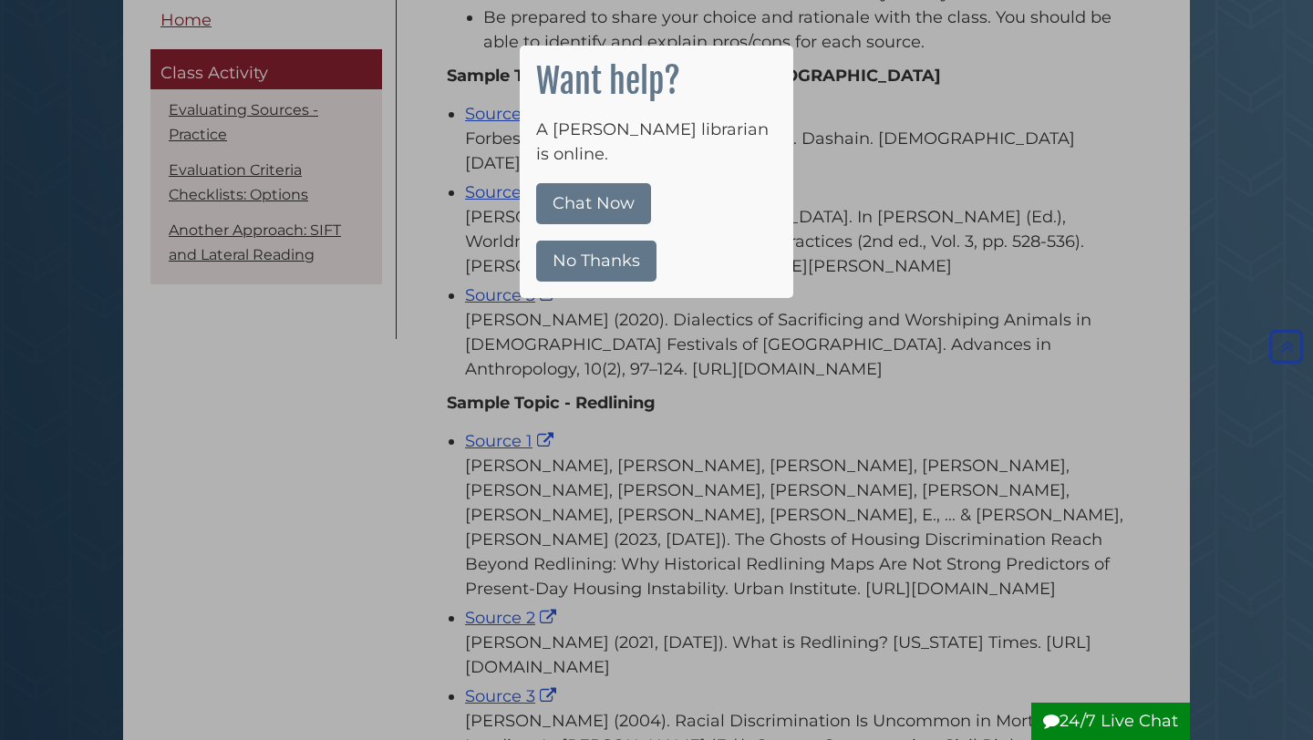
click at [881, 108] on div at bounding box center [656, 370] width 1313 height 740
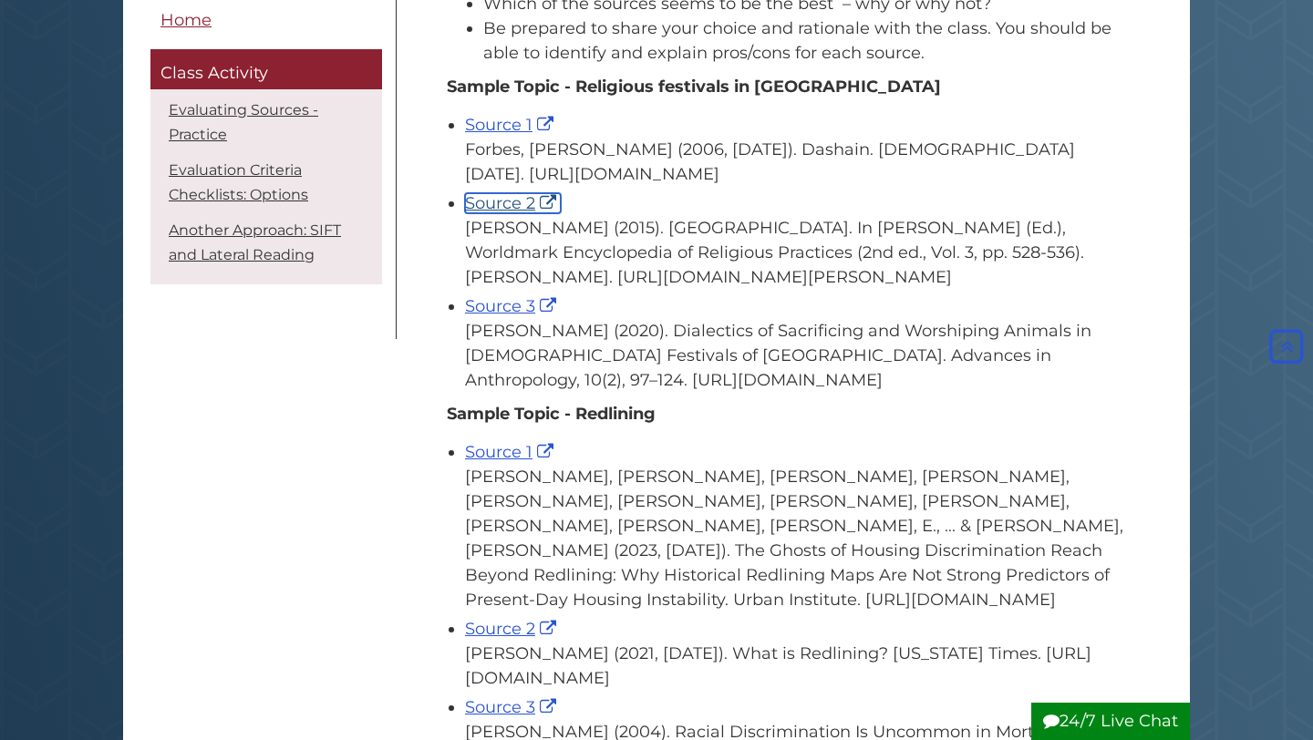
scroll to position [418, 0]
